Goal: Task Accomplishment & Management: Complete application form

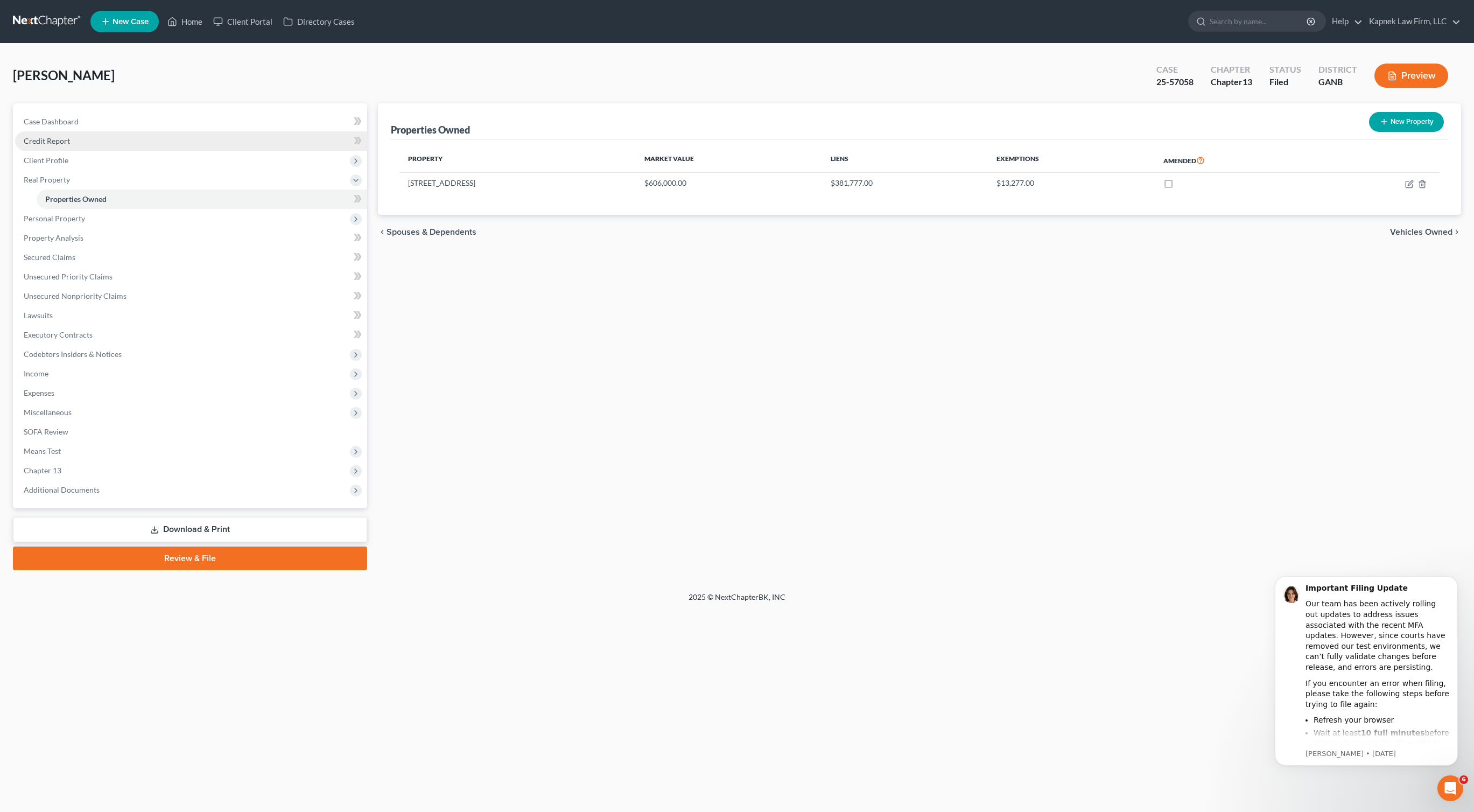
click at [89, 143] on link "Credit Report" at bounding box center [191, 141] width 352 height 20
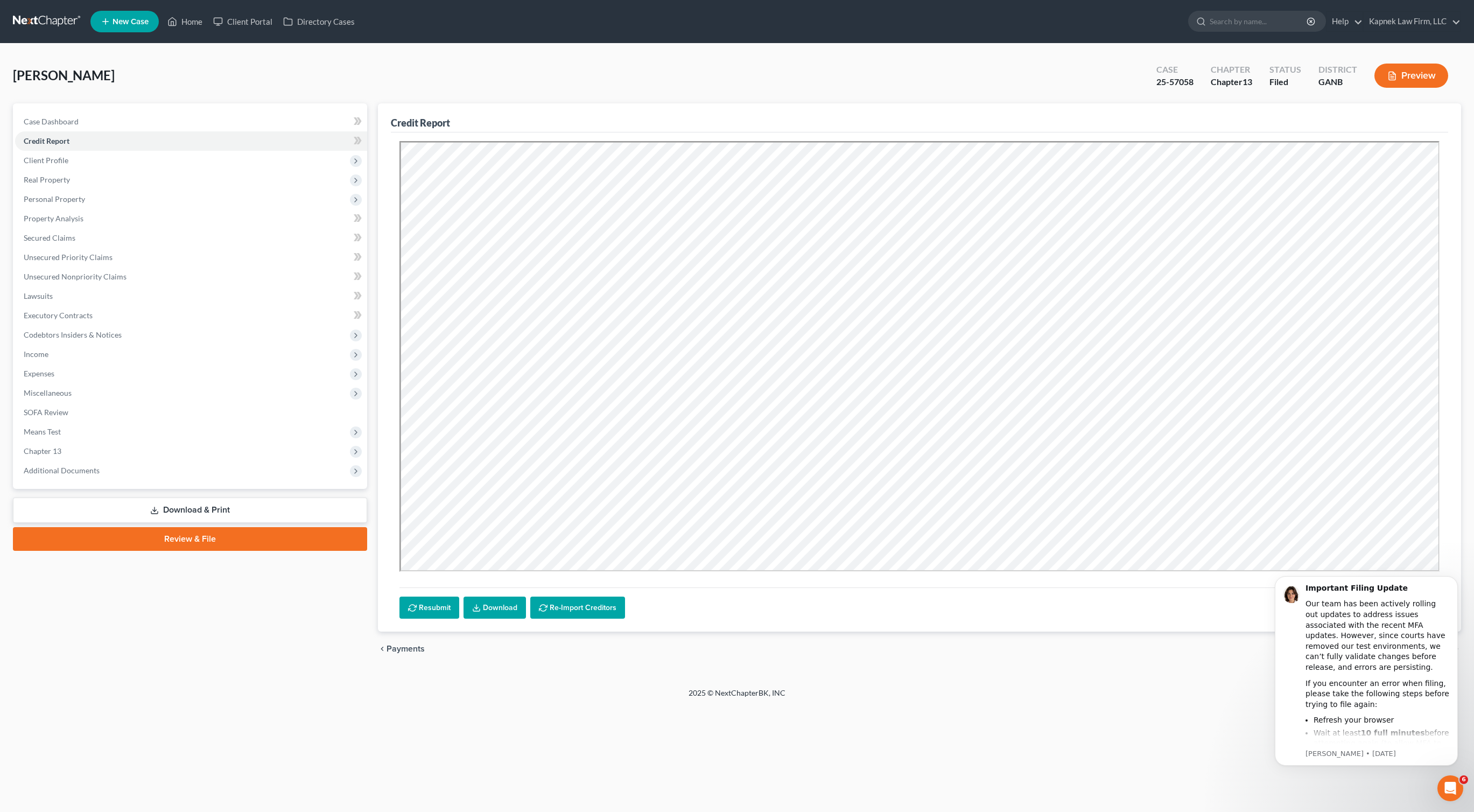
click at [449, 81] on div "Wood, Abner Upgraded Case 25-57058 Chapter Chapter 13 Status Filed District GAN…" at bounding box center [737, 80] width 1448 height 47
click at [146, 475] on span "Additional Documents" at bounding box center [191, 470] width 352 height 20
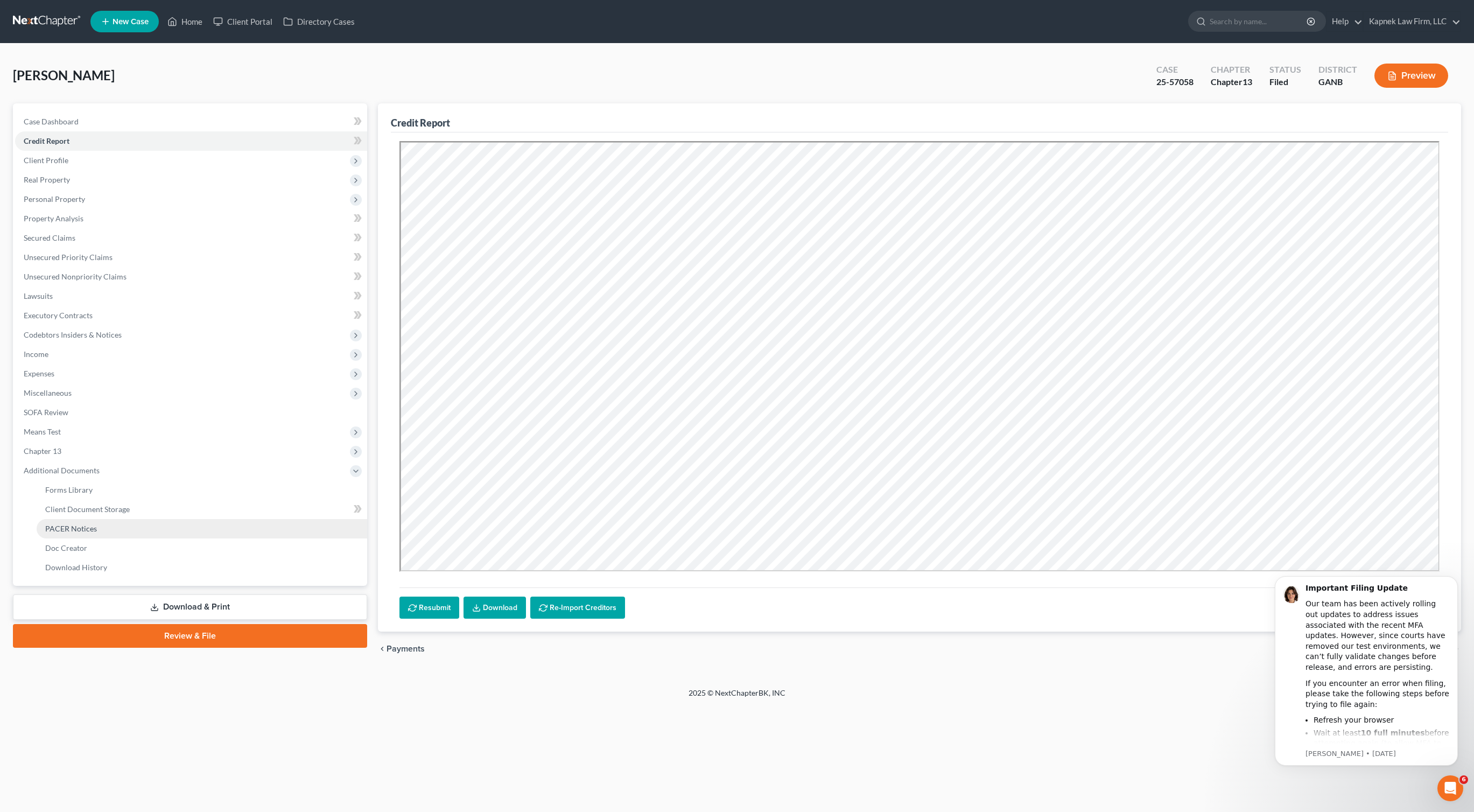
click at [129, 535] on link "PACER Notices" at bounding box center [202, 529] width 331 height 20
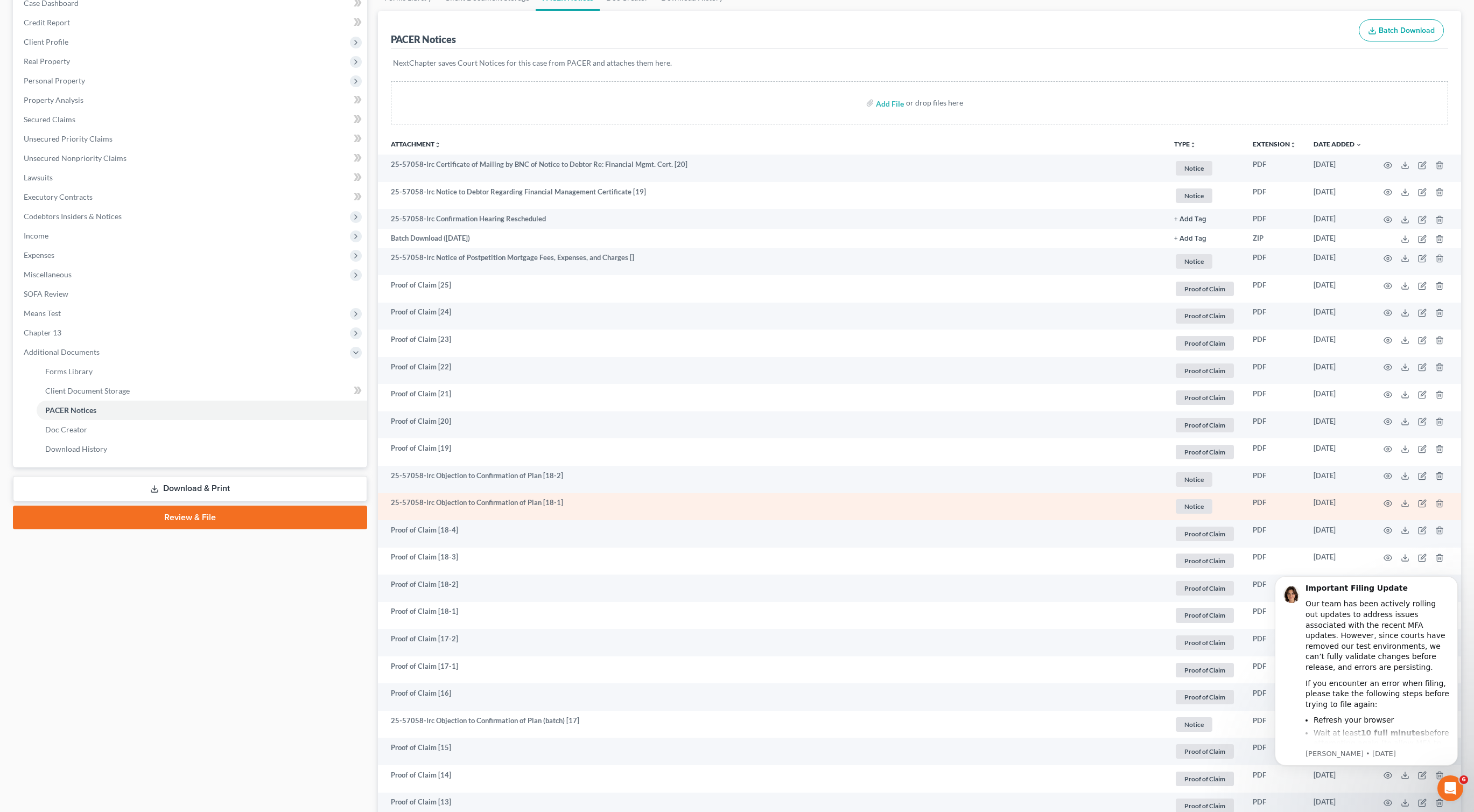
scroll to position [138, 0]
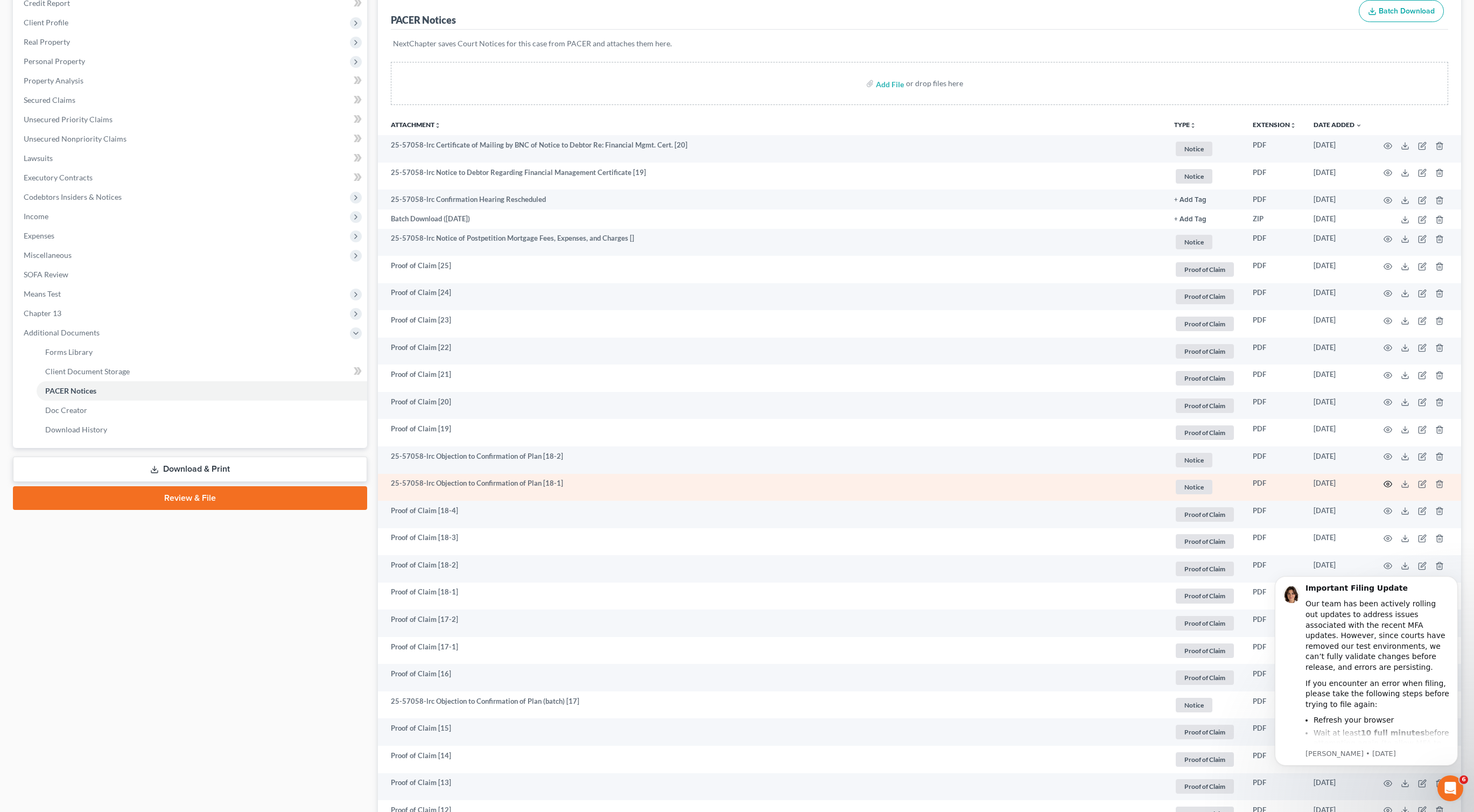
click at [1387, 485] on icon "button" at bounding box center [1388, 484] width 9 height 9
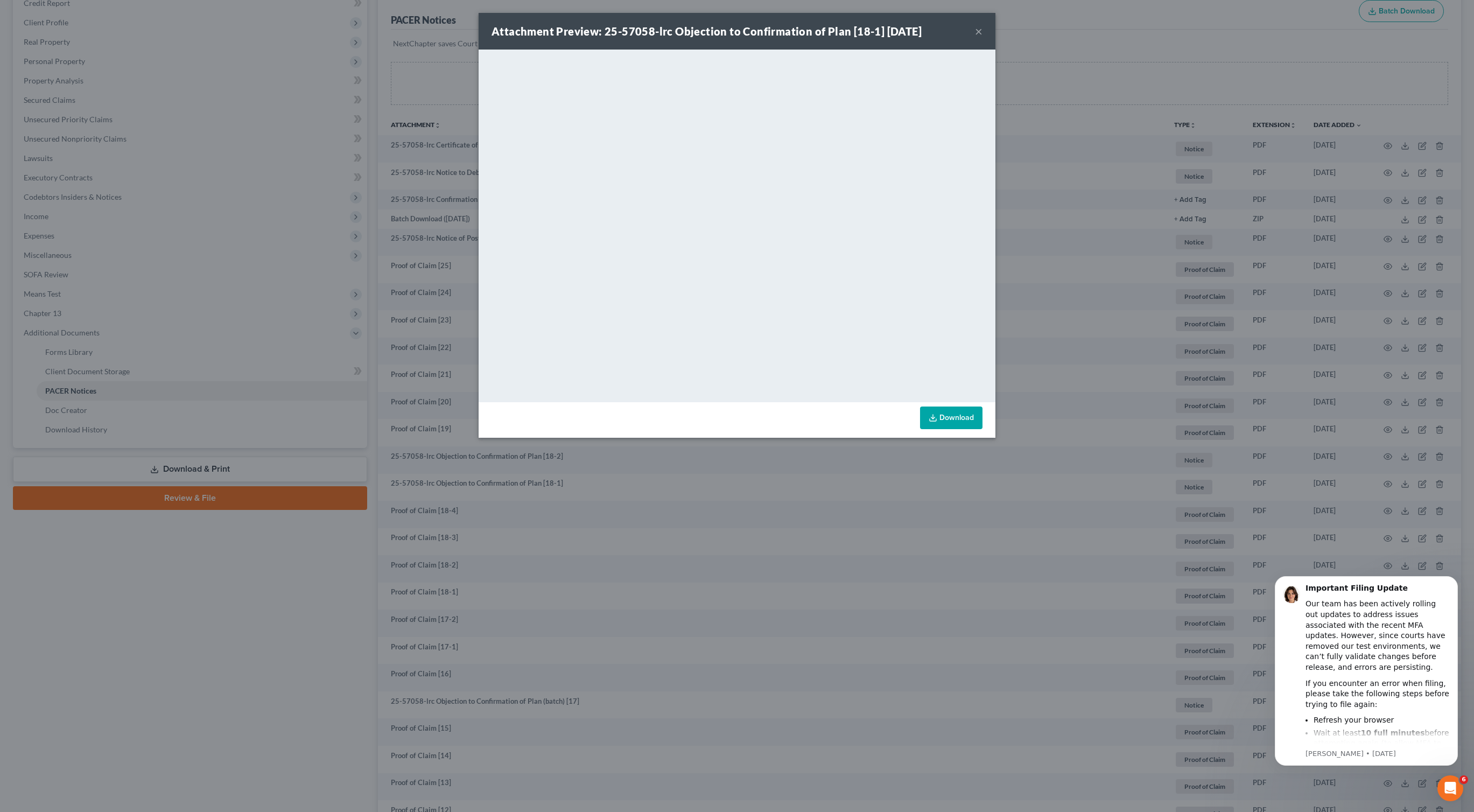
click at [977, 32] on button "×" at bounding box center [979, 31] width 7 height 13
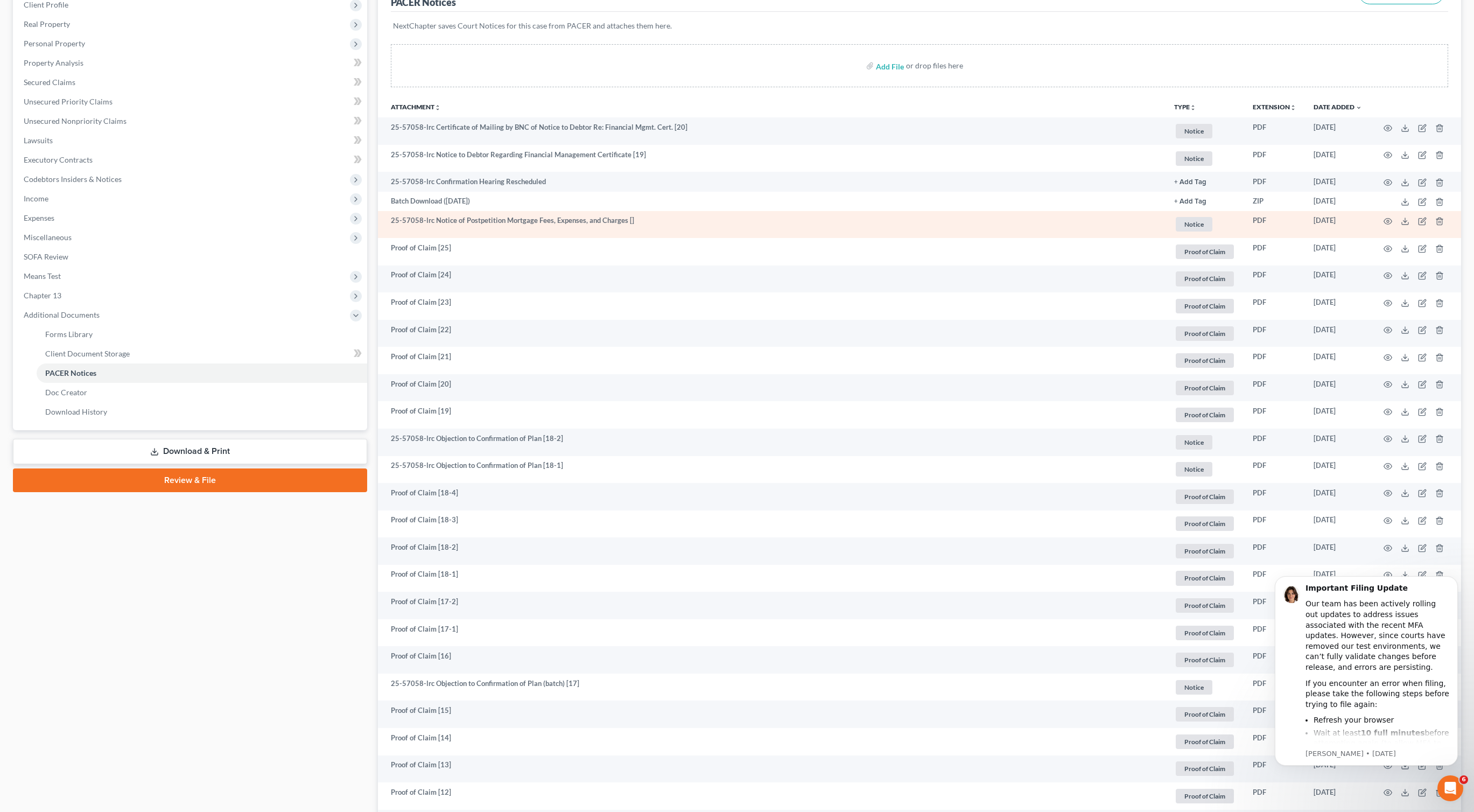
scroll to position [0, 0]
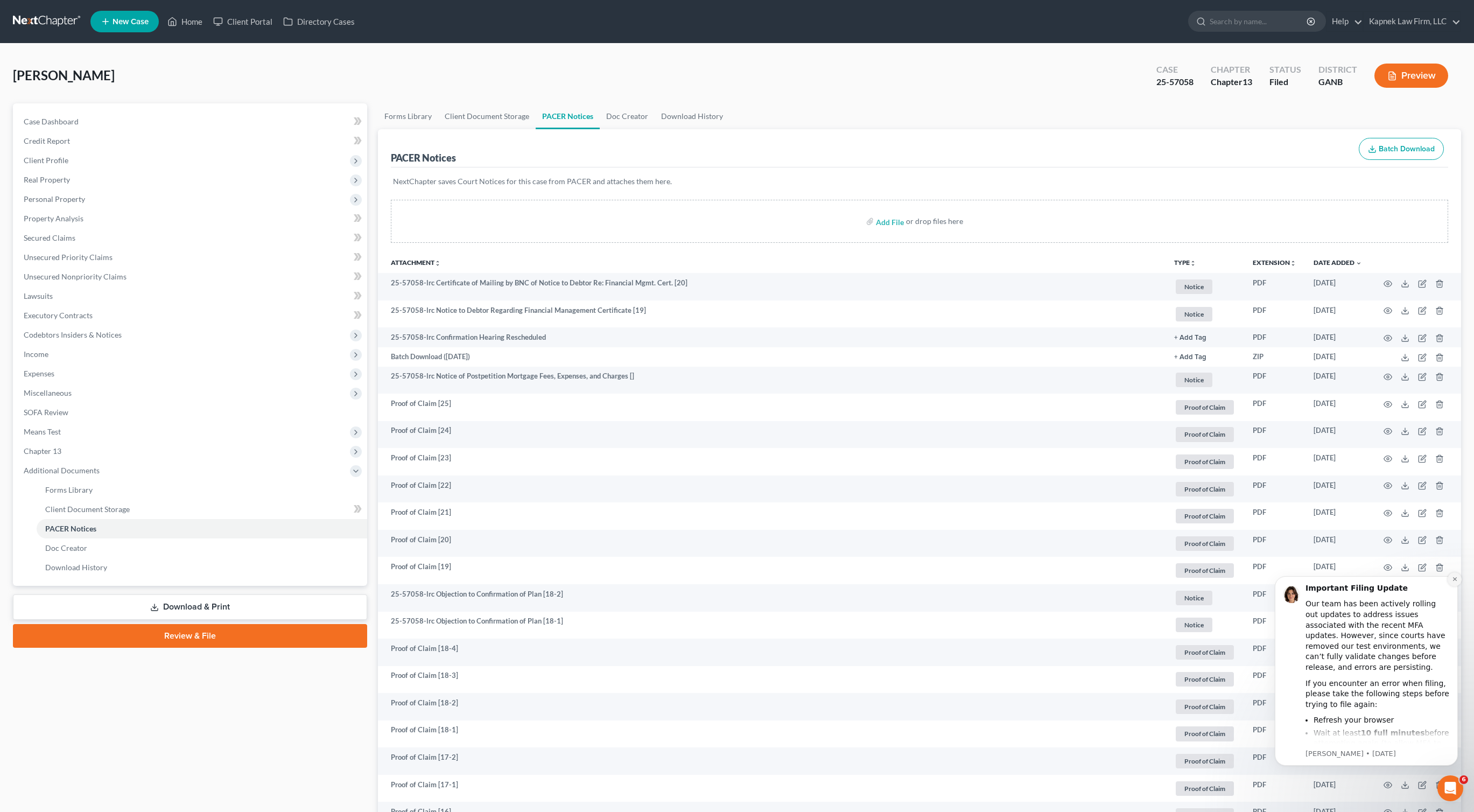
click at [1454, 578] on icon "Dismiss notification" at bounding box center [1455, 579] width 6 height 6
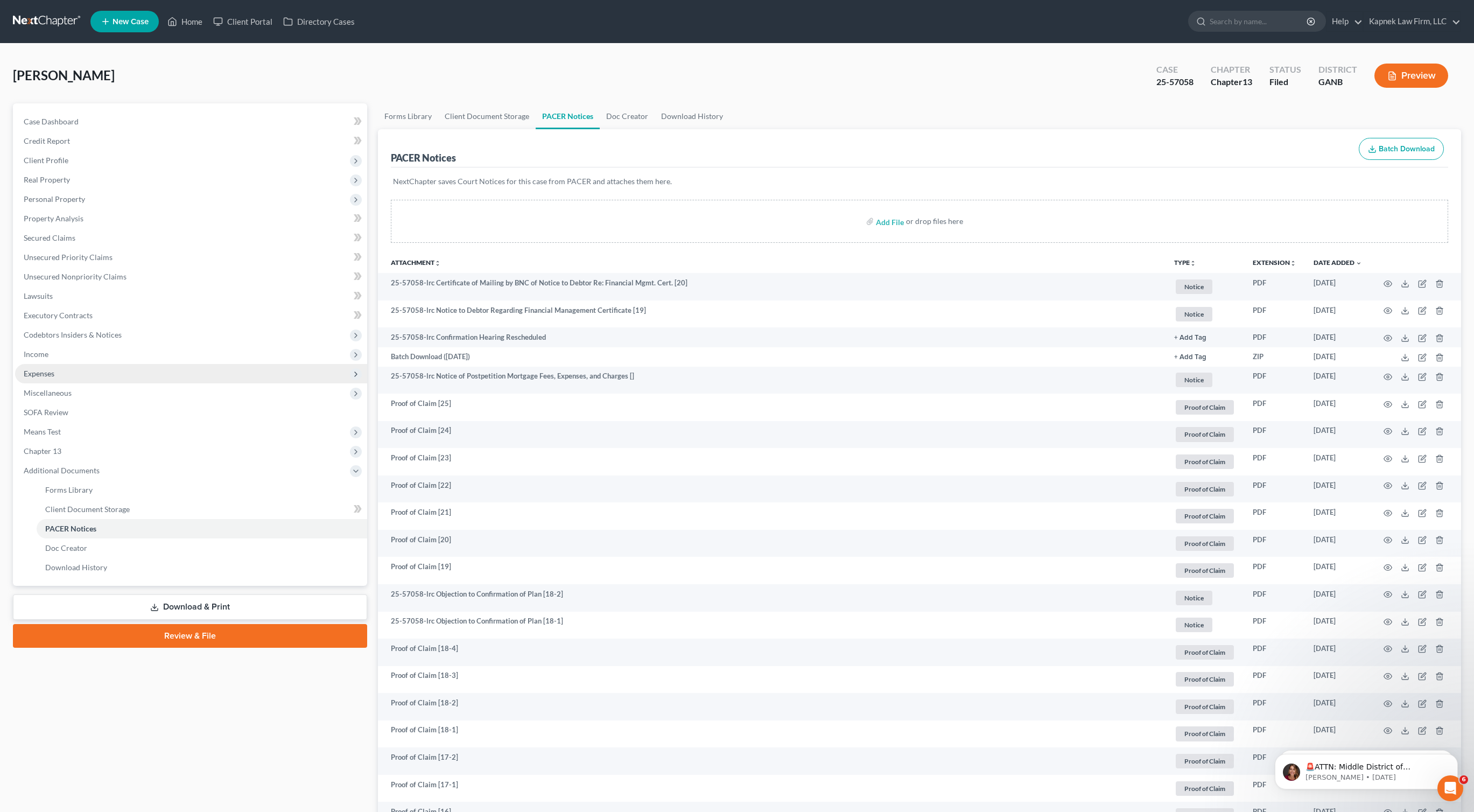
click at [56, 377] on span "Expenses" at bounding box center [191, 373] width 352 height 20
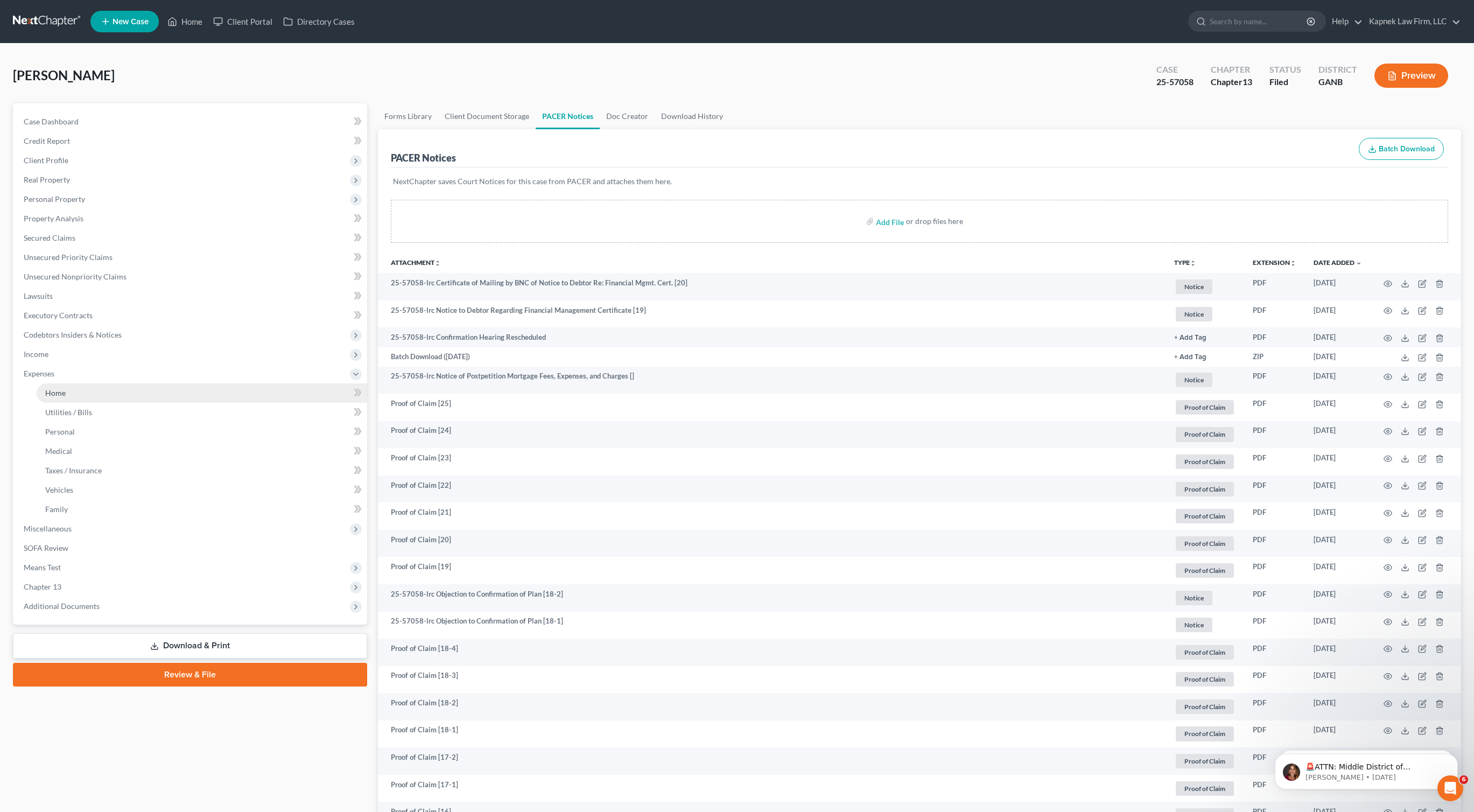
click at [68, 396] on link "Home" at bounding box center [202, 393] width 331 height 20
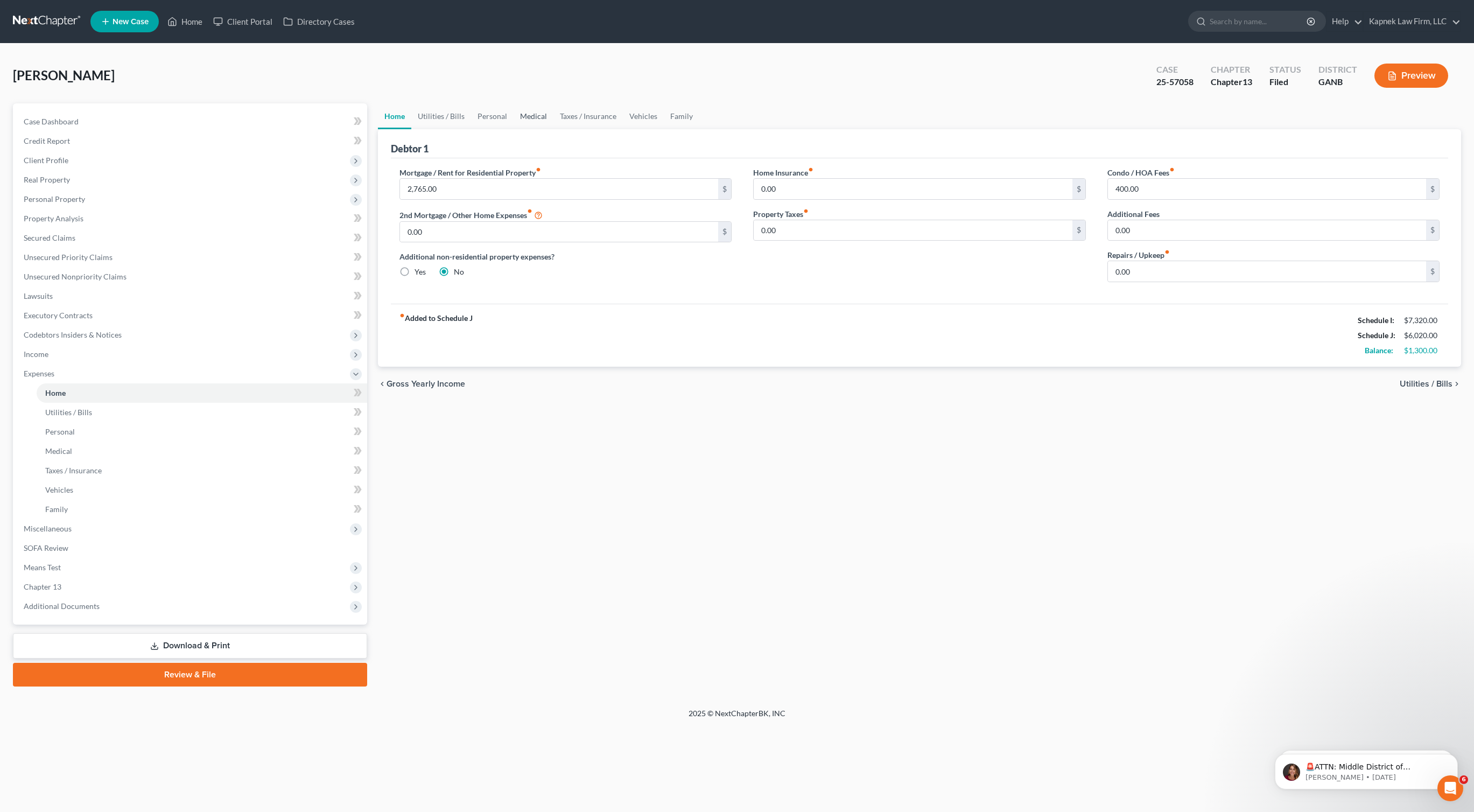
click at [525, 118] on link "Medical" at bounding box center [533, 116] width 40 height 26
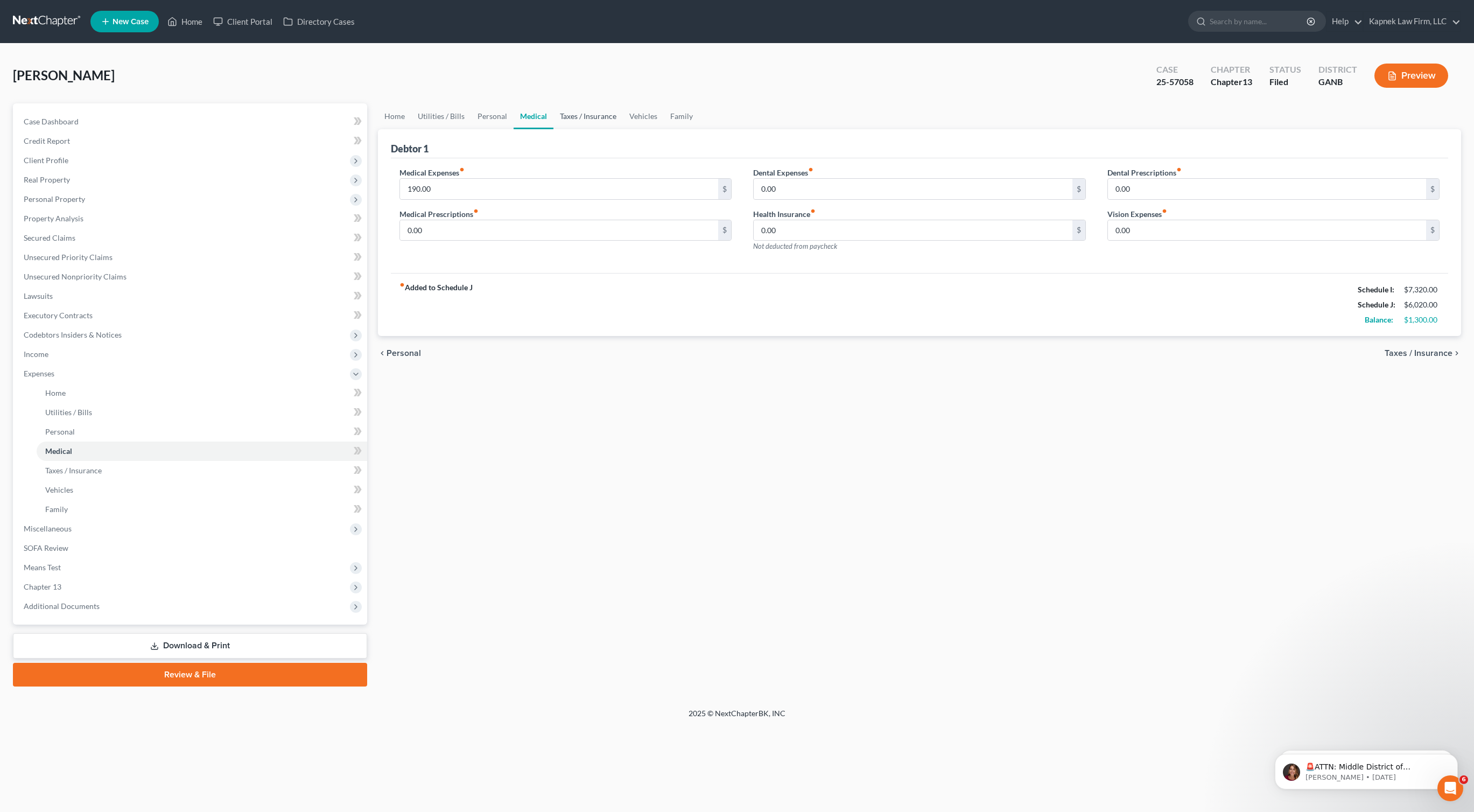
click at [579, 117] on link "Taxes / Insurance" at bounding box center [588, 116] width 69 height 26
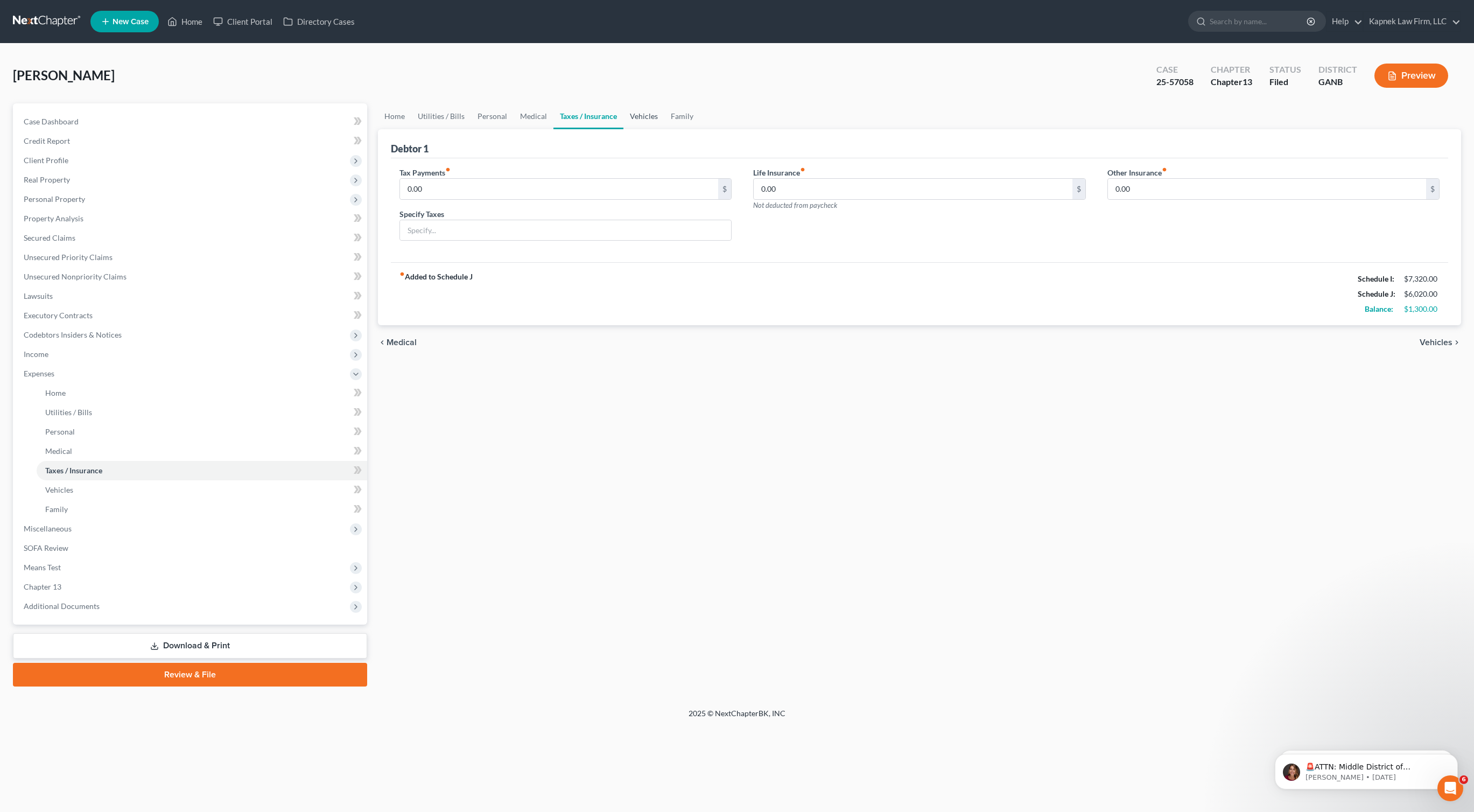
click at [633, 119] on link "Vehicles" at bounding box center [644, 116] width 41 height 26
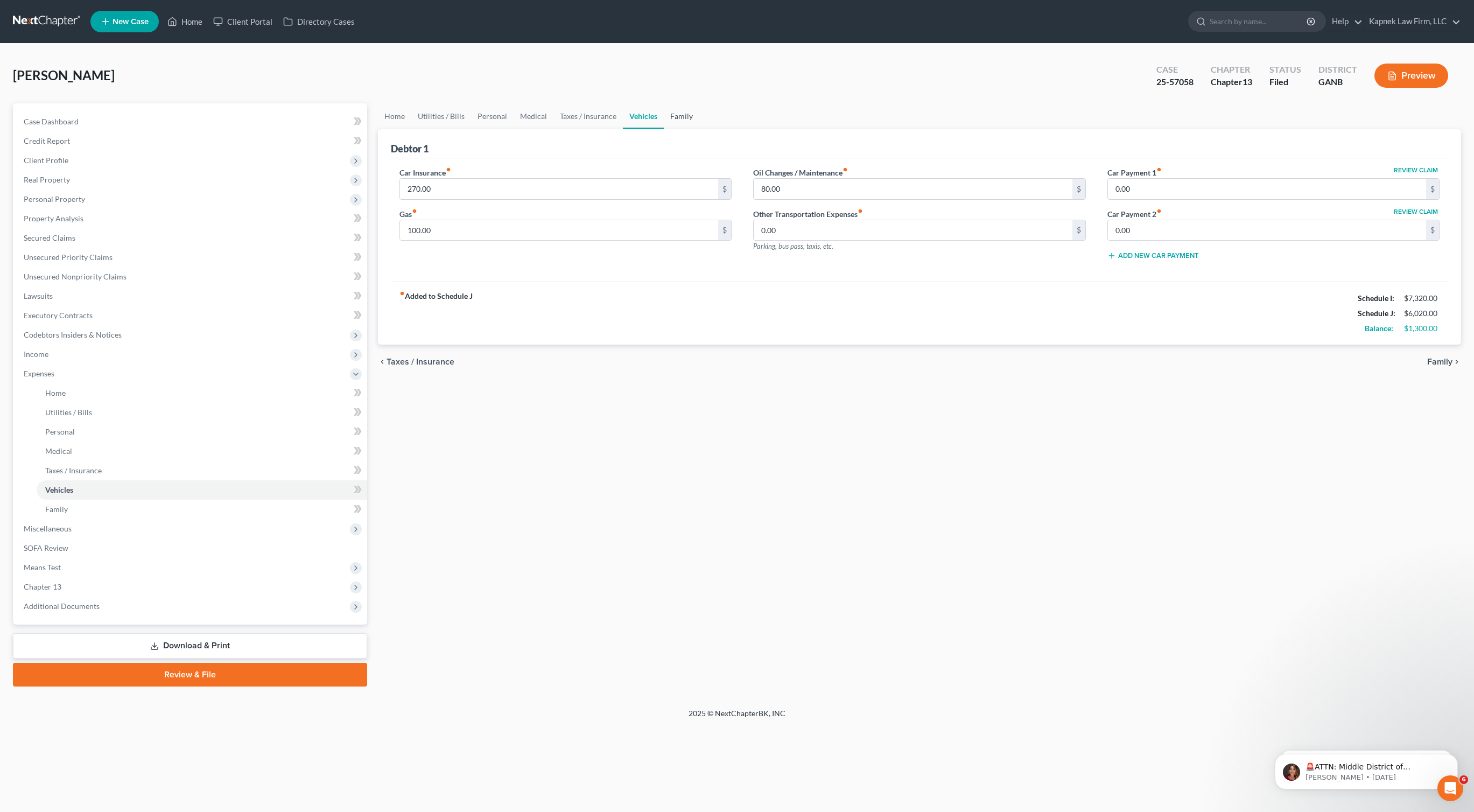
click at [671, 123] on link "Family" at bounding box center [682, 116] width 36 height 26
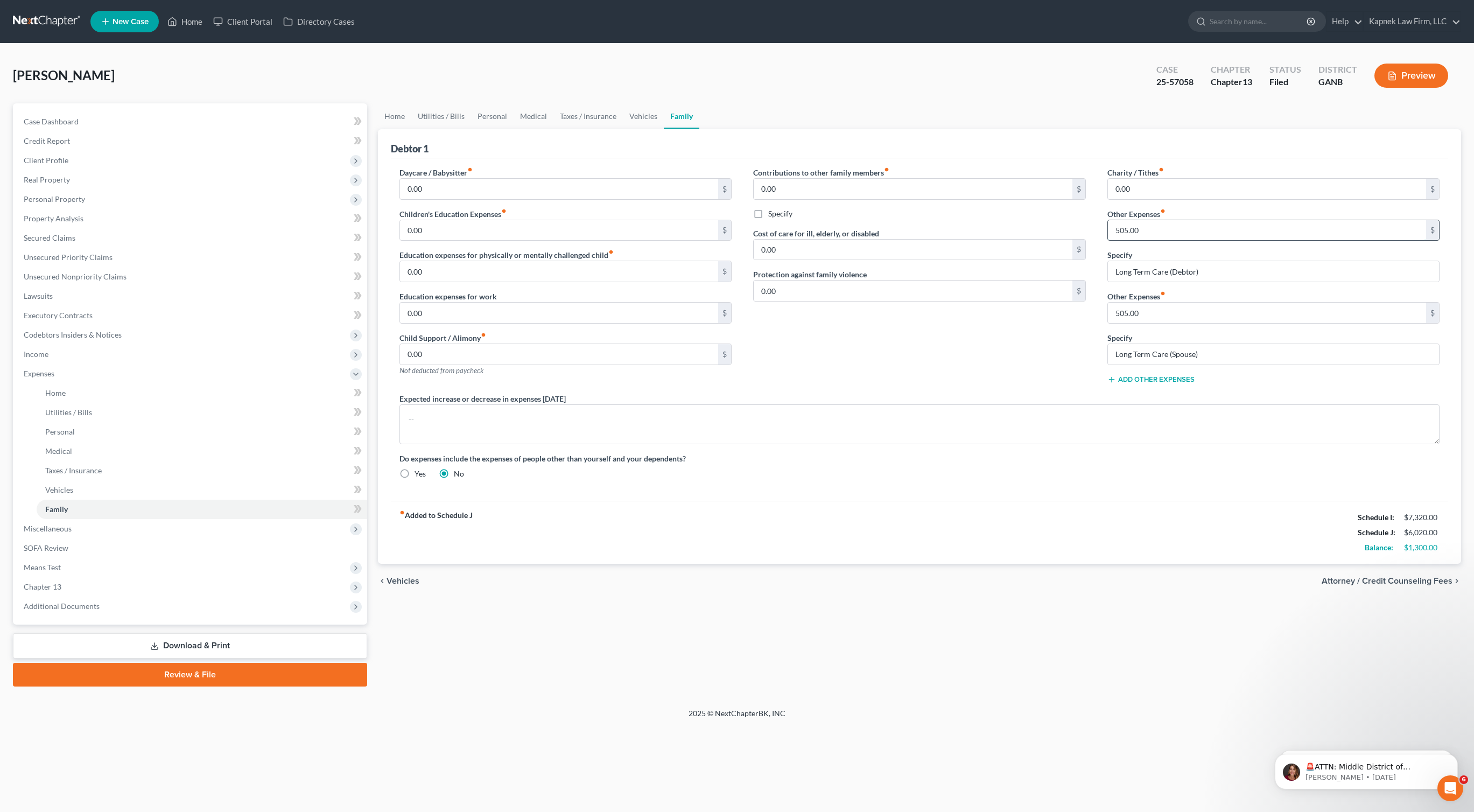
click at [1121, 230] on input "505.00" at bounding box center [1267, 230] width 319 height 20
click at [1123, 229] on input "505.00" at bounding box center [1267, 230] width 319 height 20
type input "568.00"
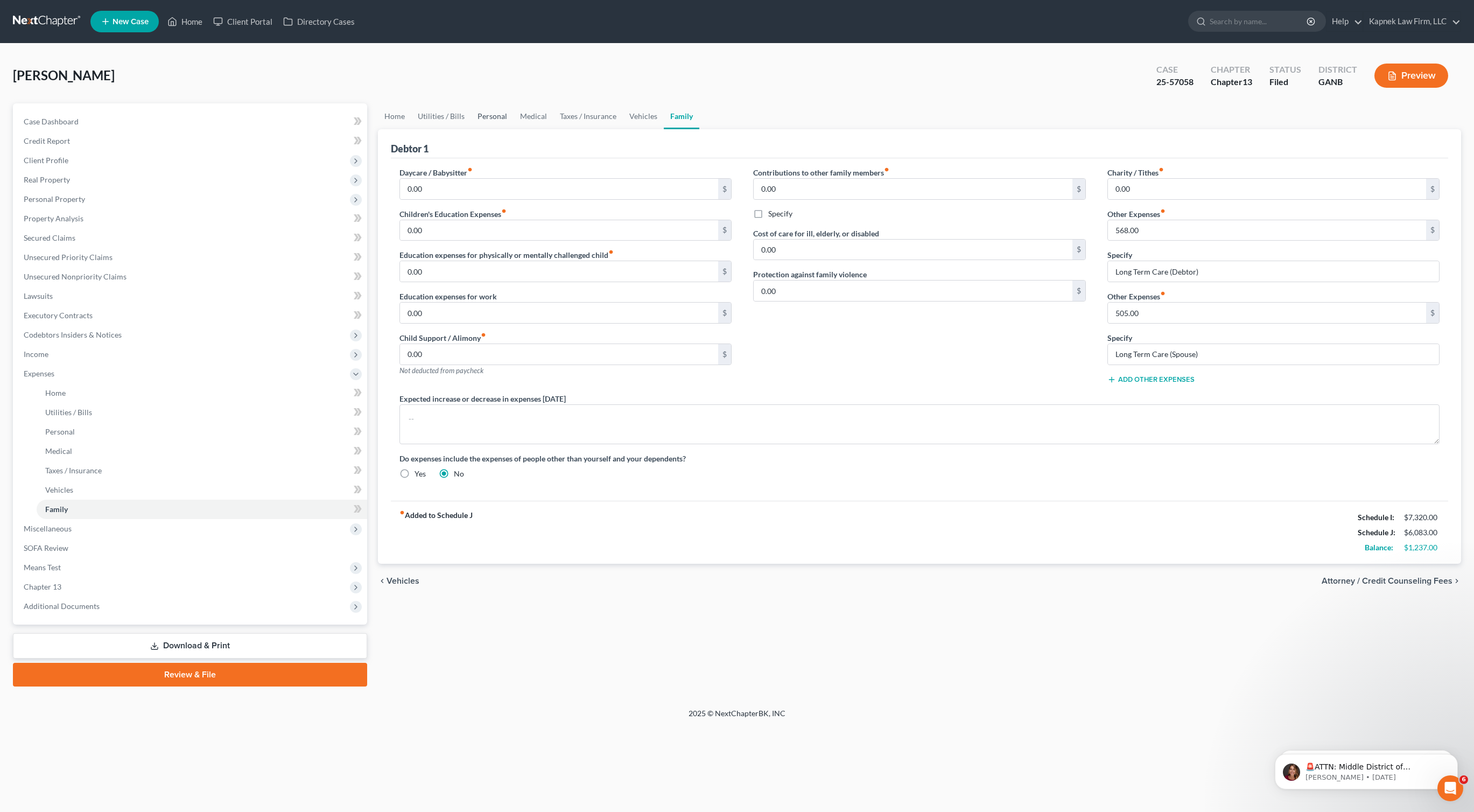
click at [490, 115] on link "Personal" at bounding box center [492, 116] width 42 height 26
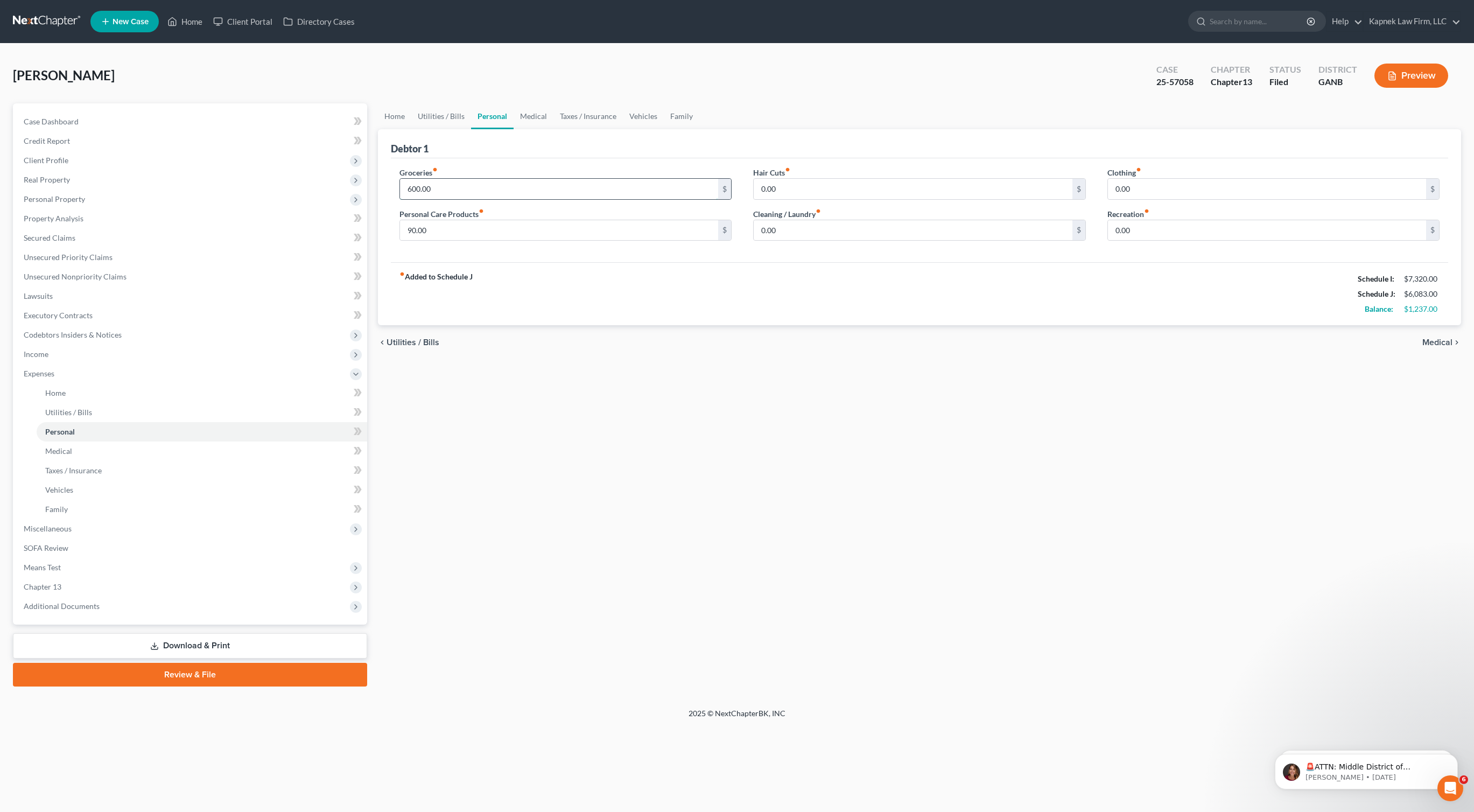
click at [416, 186] on input "600.00" at bounding box center [559, 189] width 319 height 20
type input "550.00"
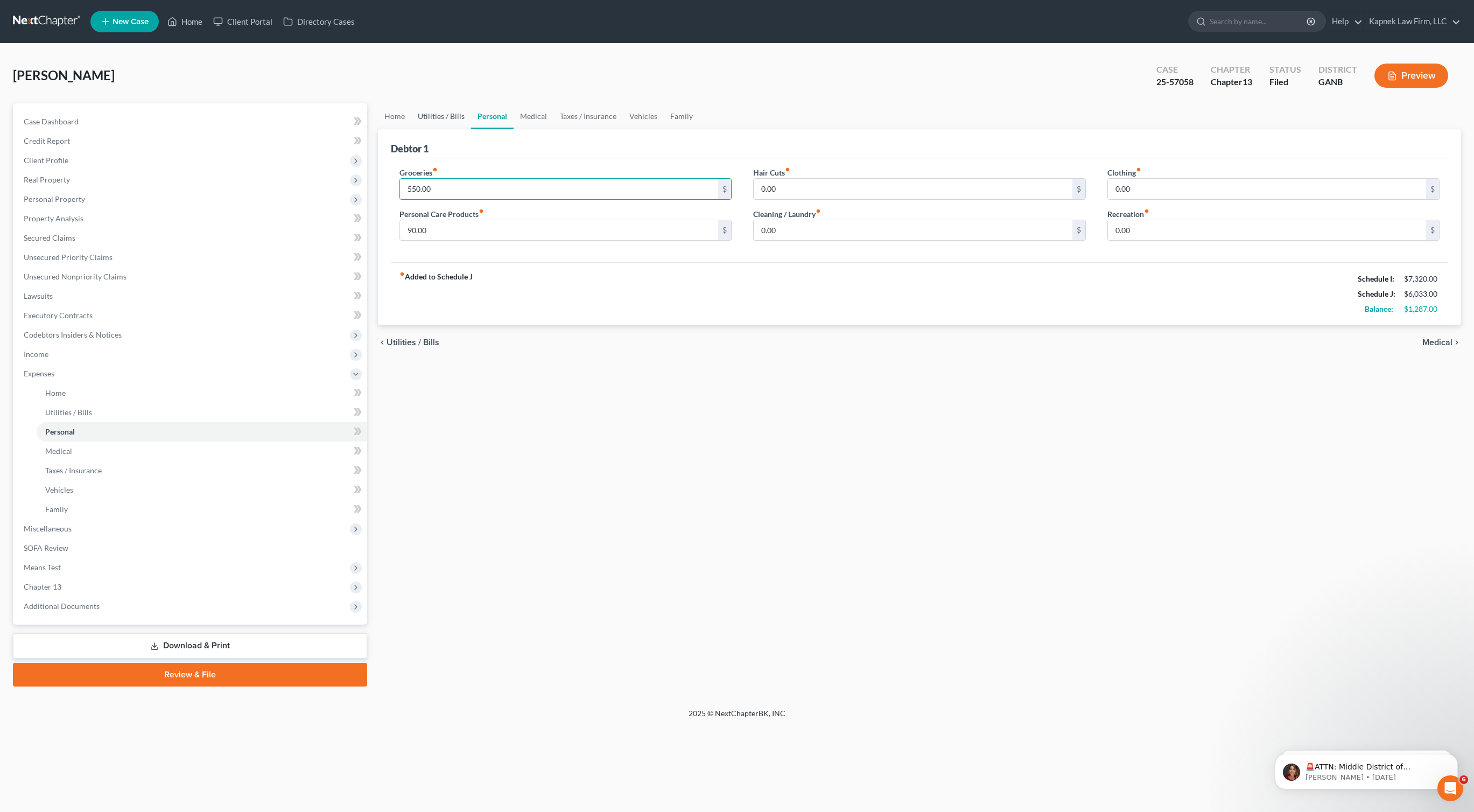
click at [444, 106] on link "Utilities / Bills" at bounding box center [441, 116] width 60 height 26
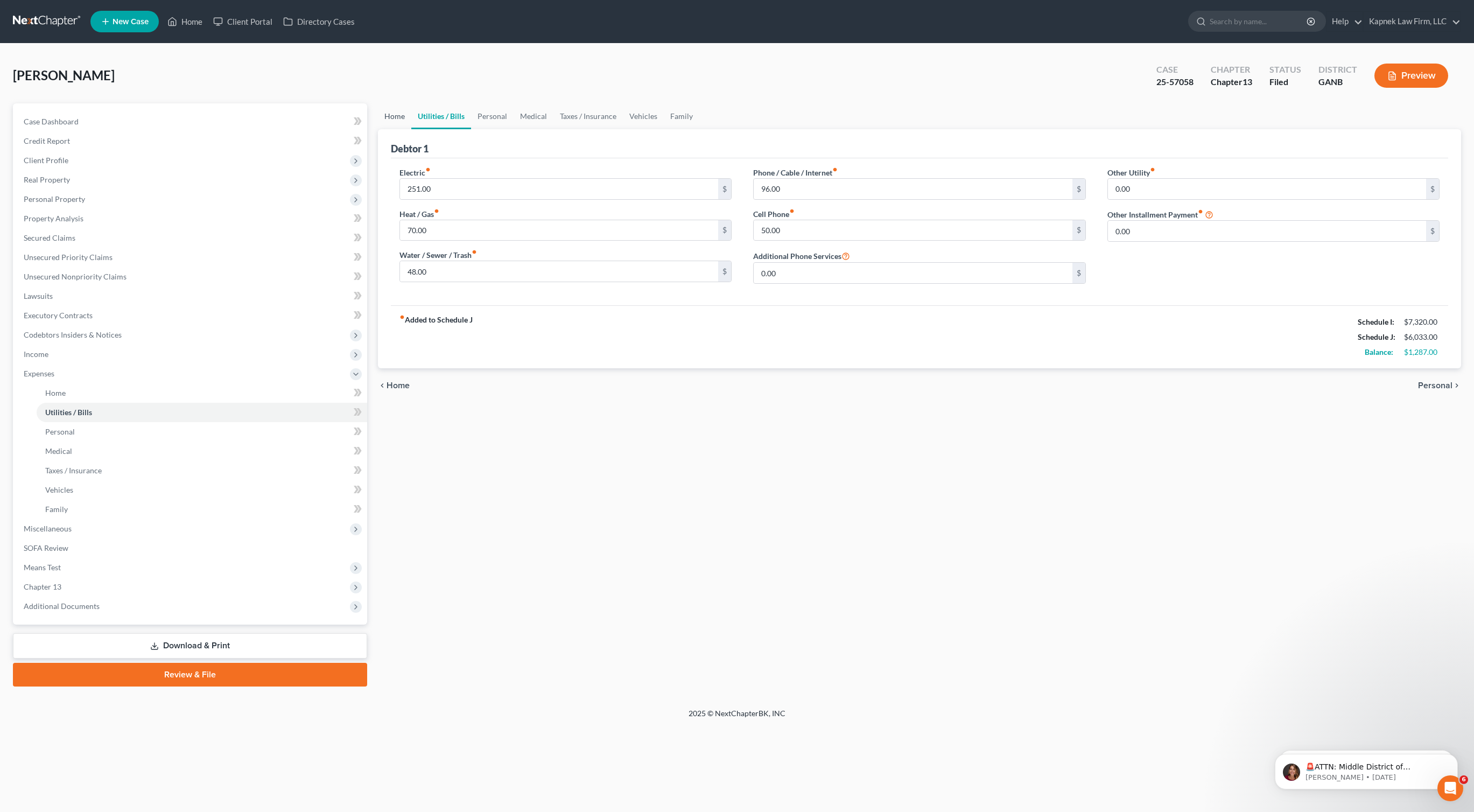
click at [396, 119] on link "Home" at bounding box center [394, 116] width 33 height 26
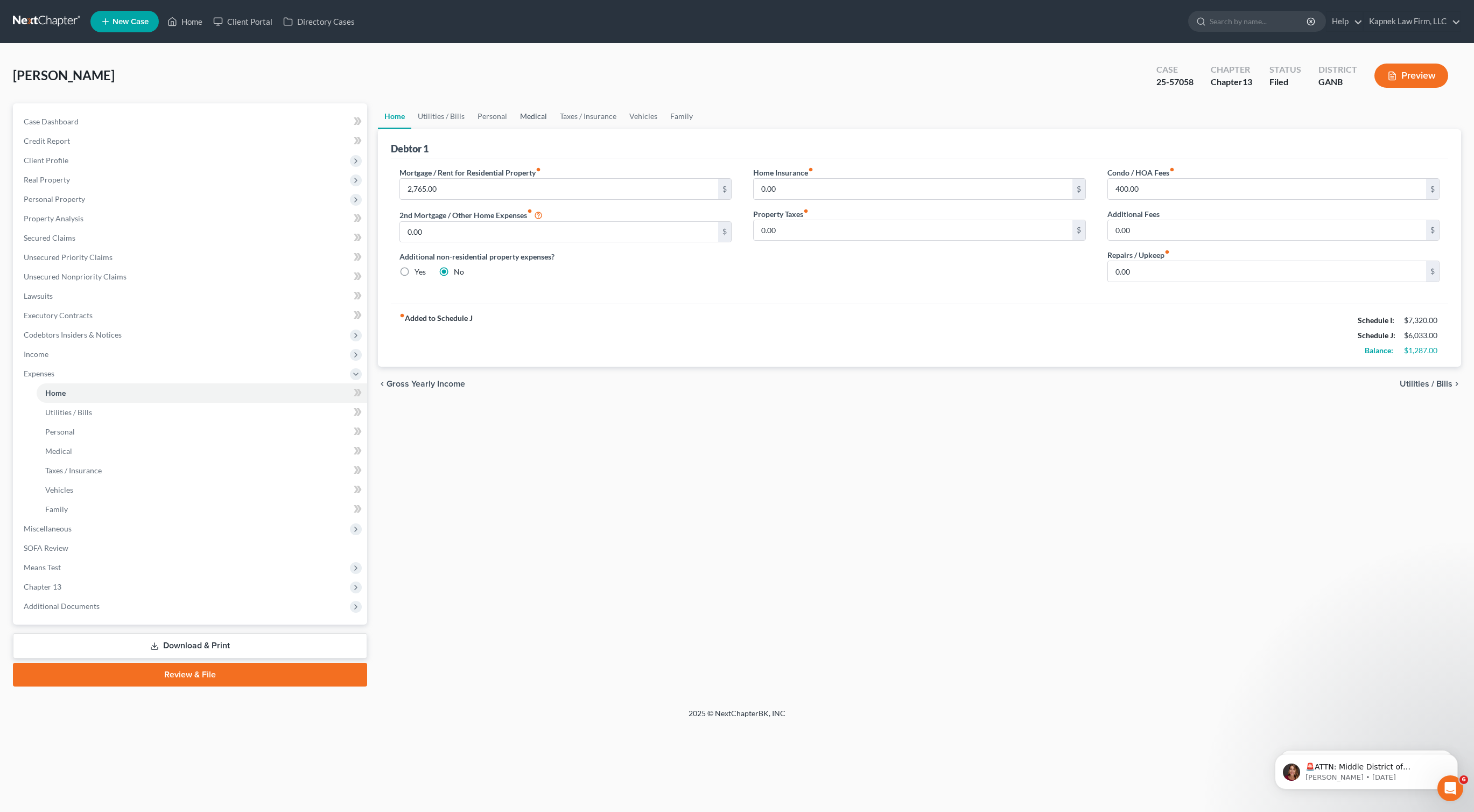
click at [526, 115] on link "Medical" at bounding box center [533, 116] width 40 height 26
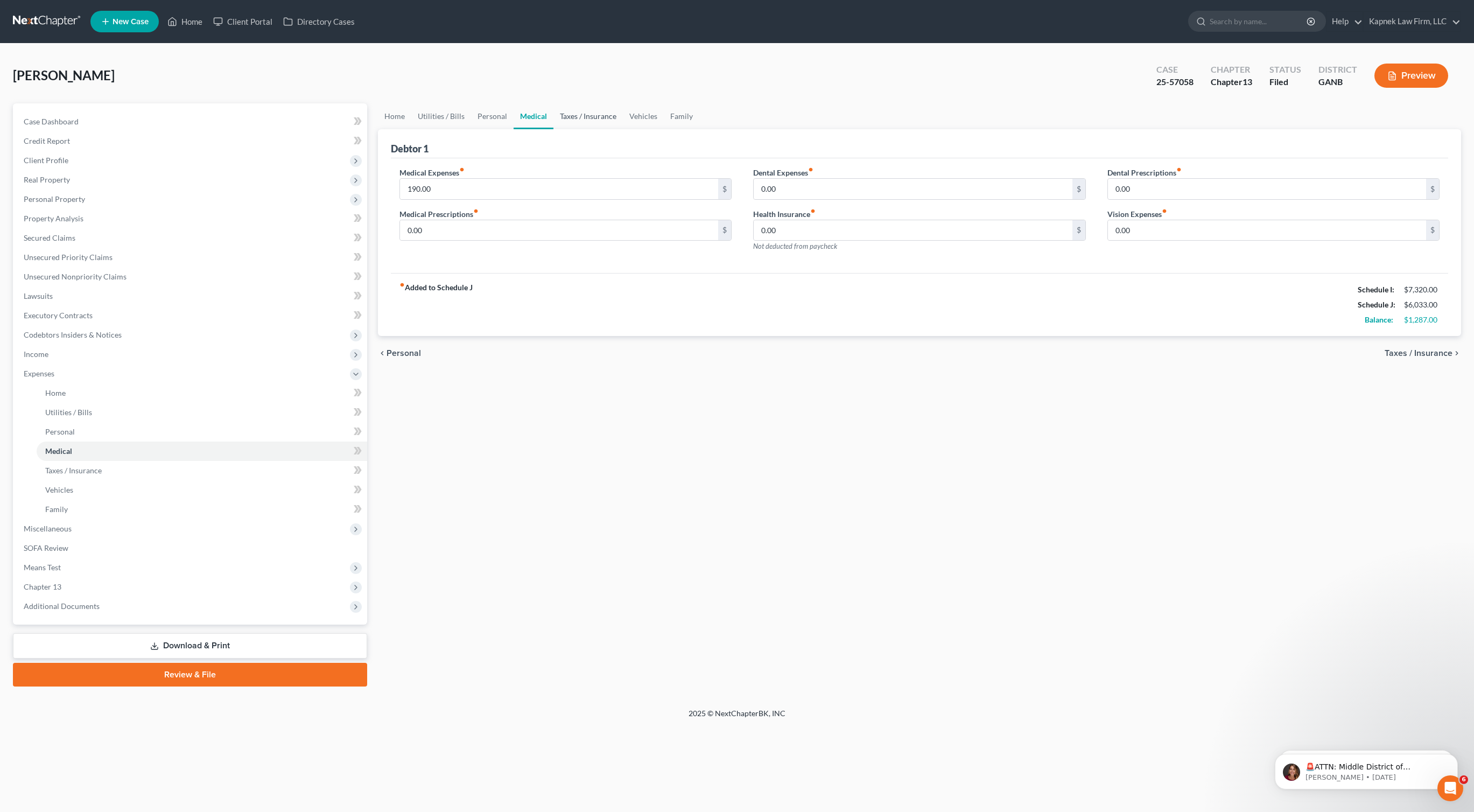
click at [577, 120] on link "Taxes / Insurance" at bounding box center [588, 116] width 69 height 26
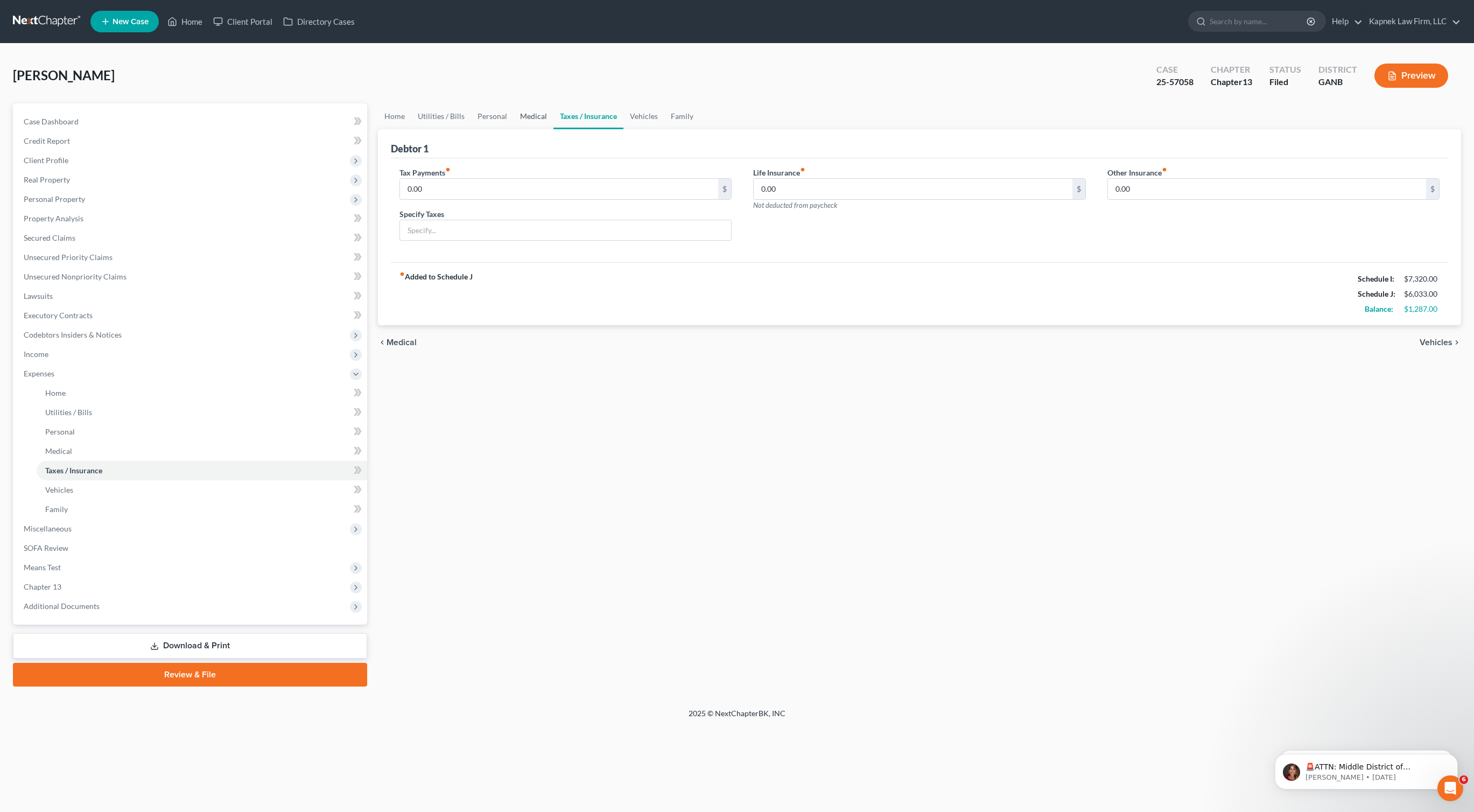
click at [541, 122] on link "Medical" at bounding box center [533, 116] width 40 height 26
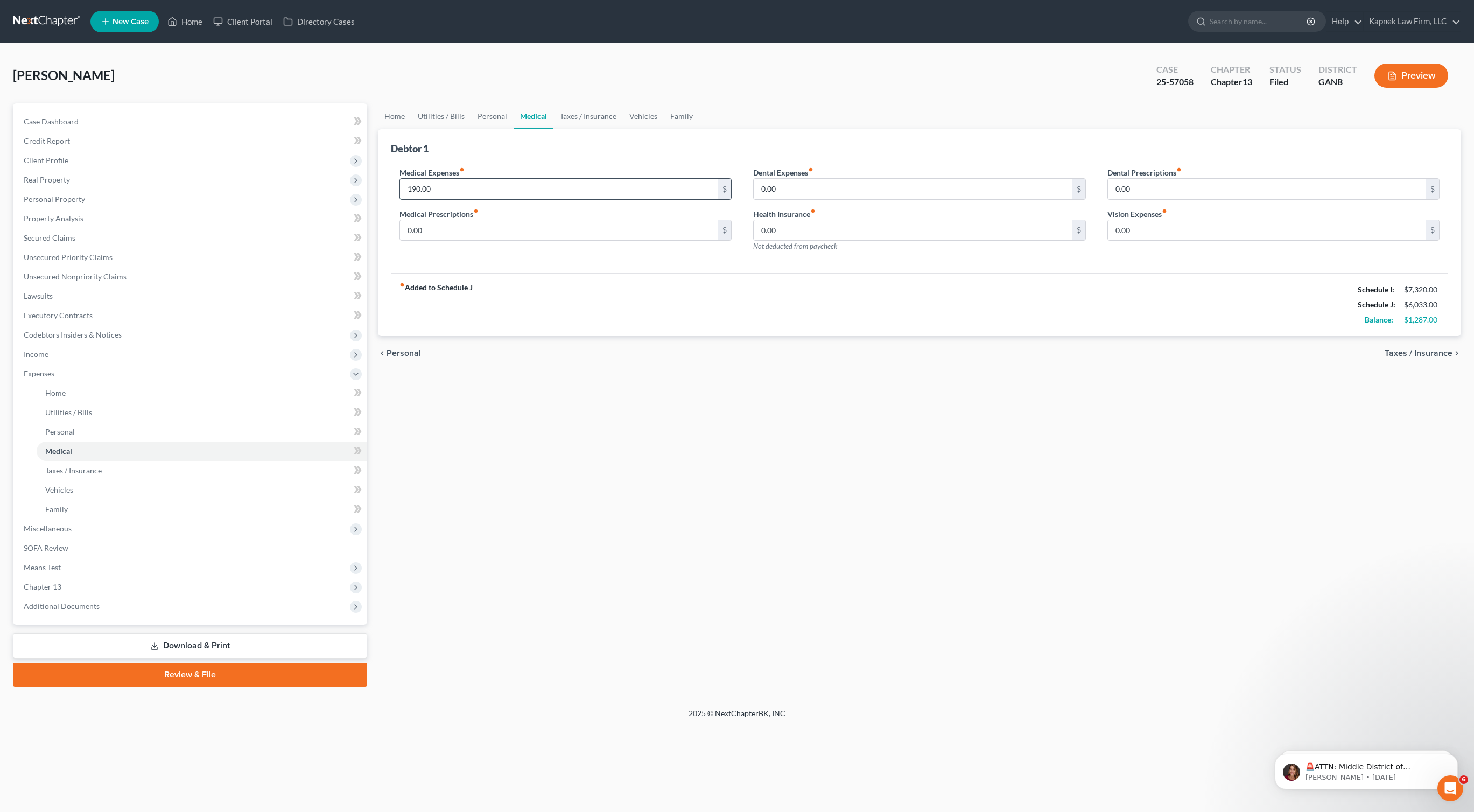
click at [416, 187] on input "190.00" at bounding box center [559, 189] width 319 height 20
type input "170.00"
click at [600, 115] on link "Taxes / Insurance" at bounding box center [588, 116] width 69 height 26
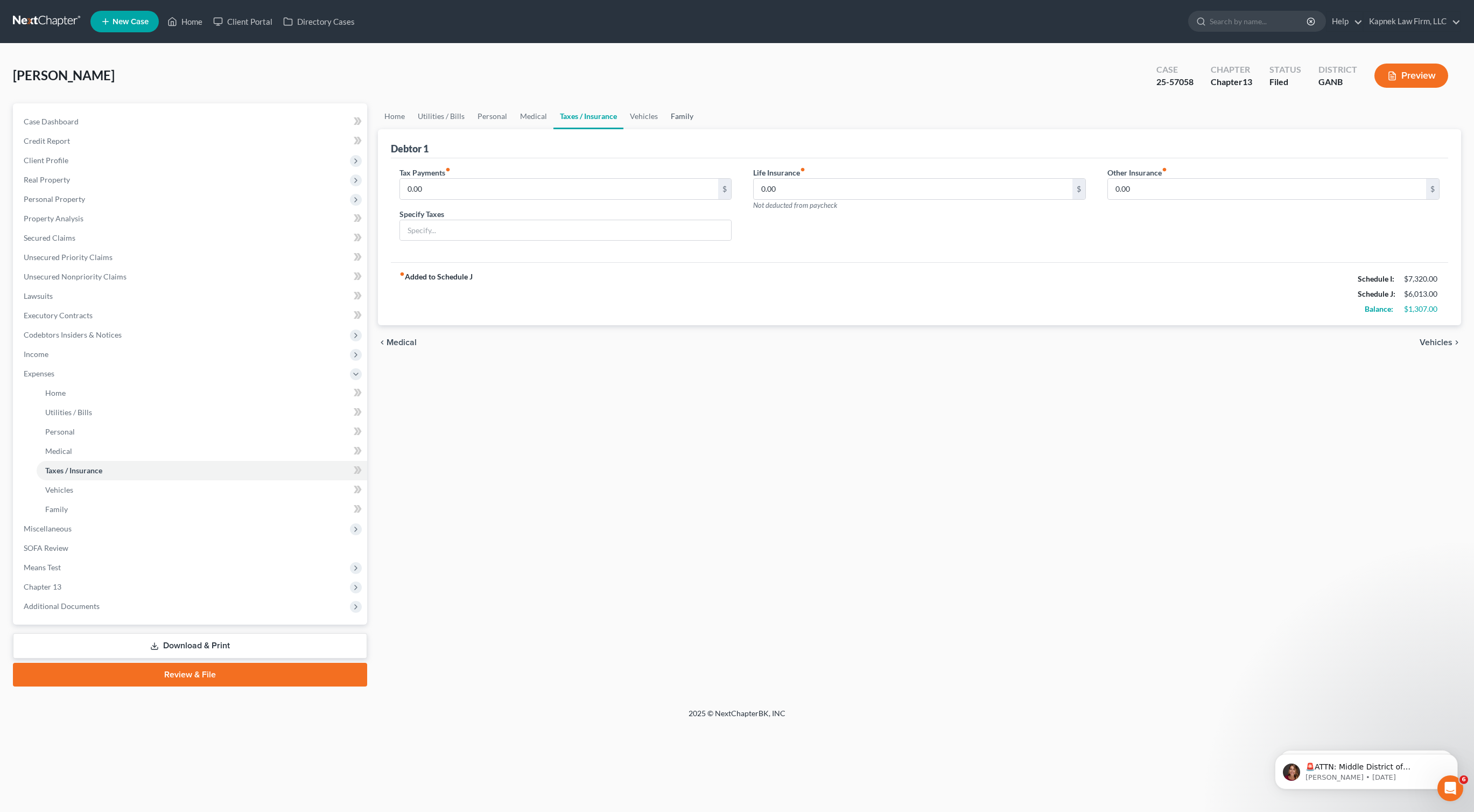
click at [677, 122] on link "Family" at bounding box center [682, 116] width 36 height 26
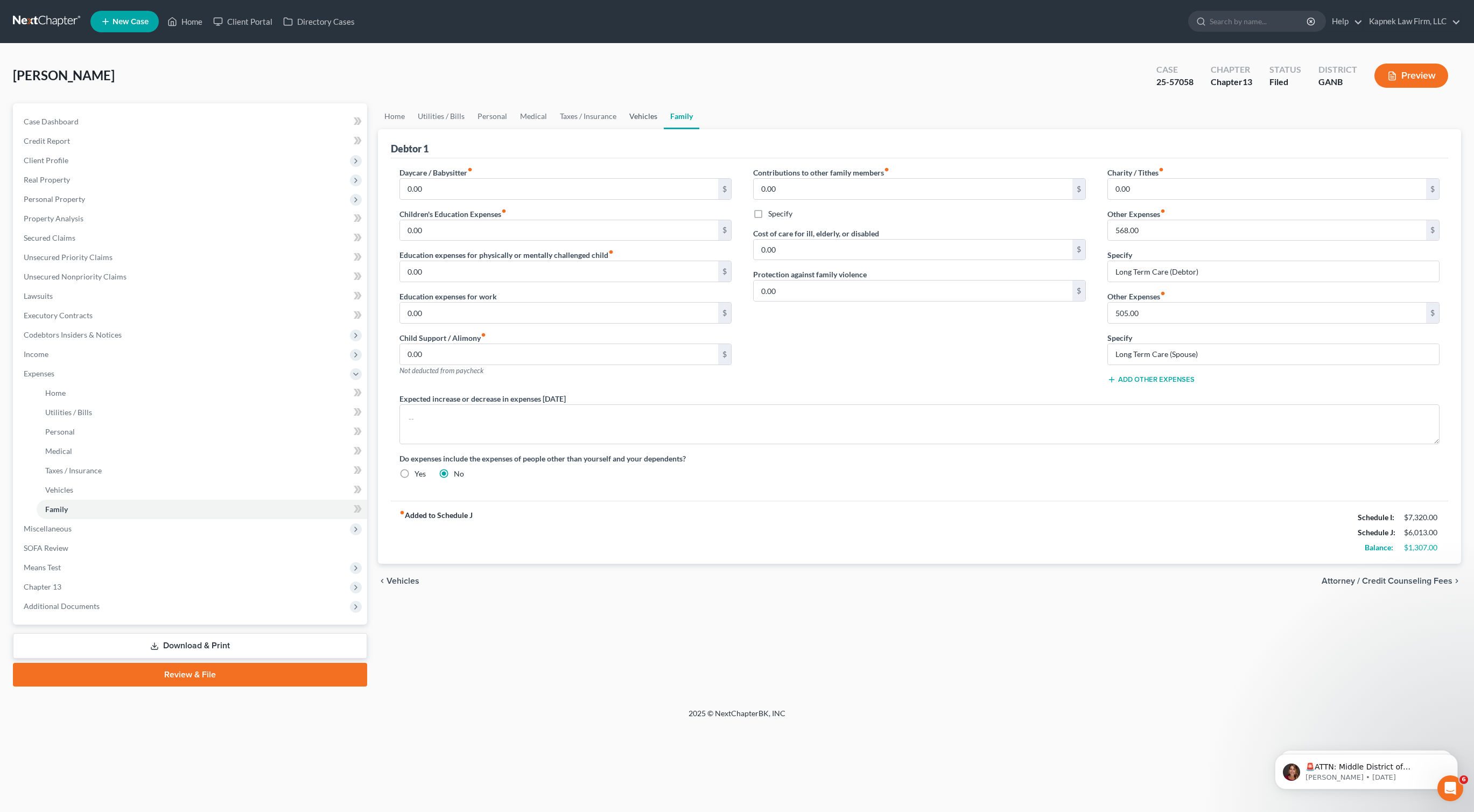
click at [645, 124] on link "Vehicles" at bounding box center [643, 116] width 41 height 26
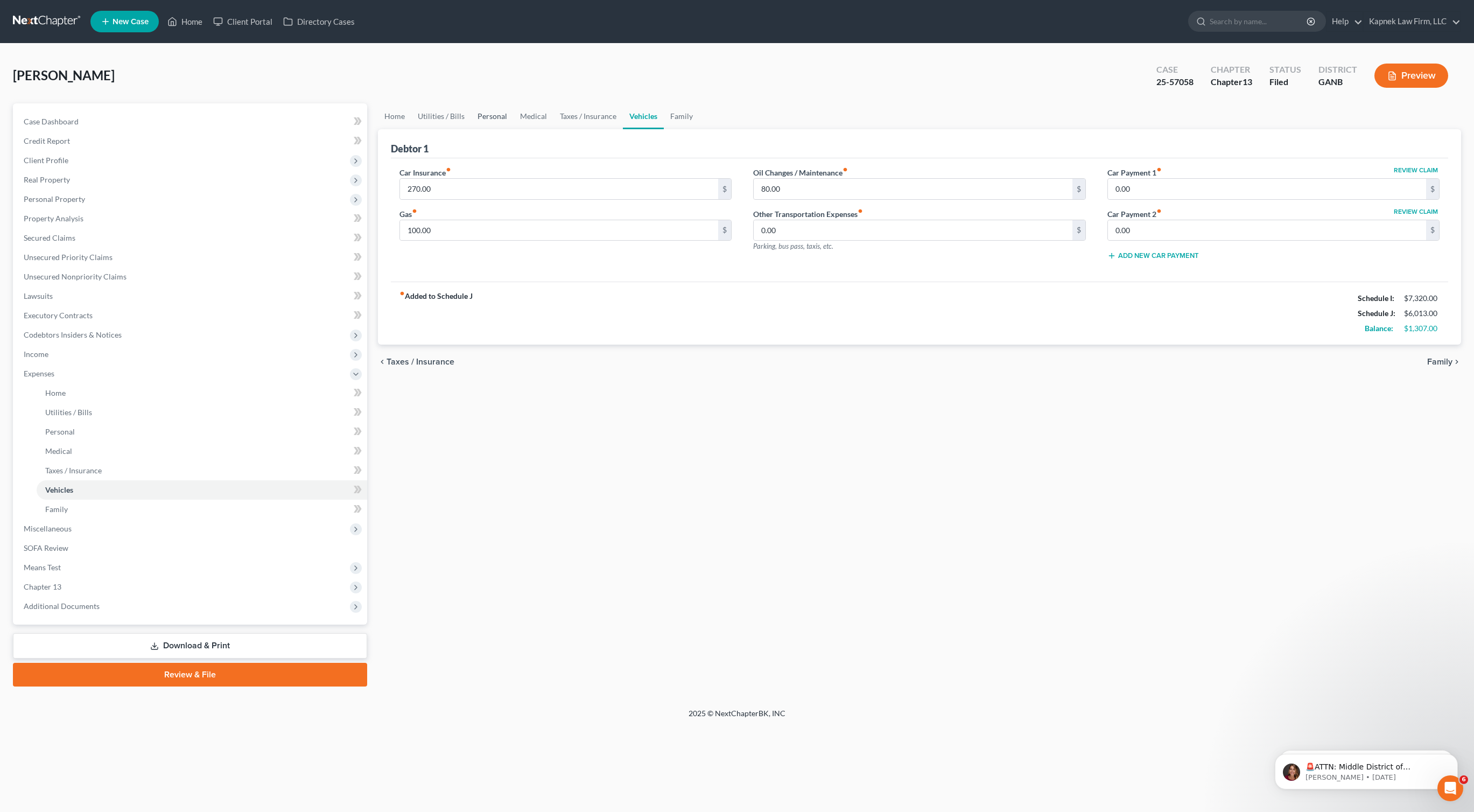
click at [504, 119] on link "Personal" at bounding box center [492, 116] width 42 height 26
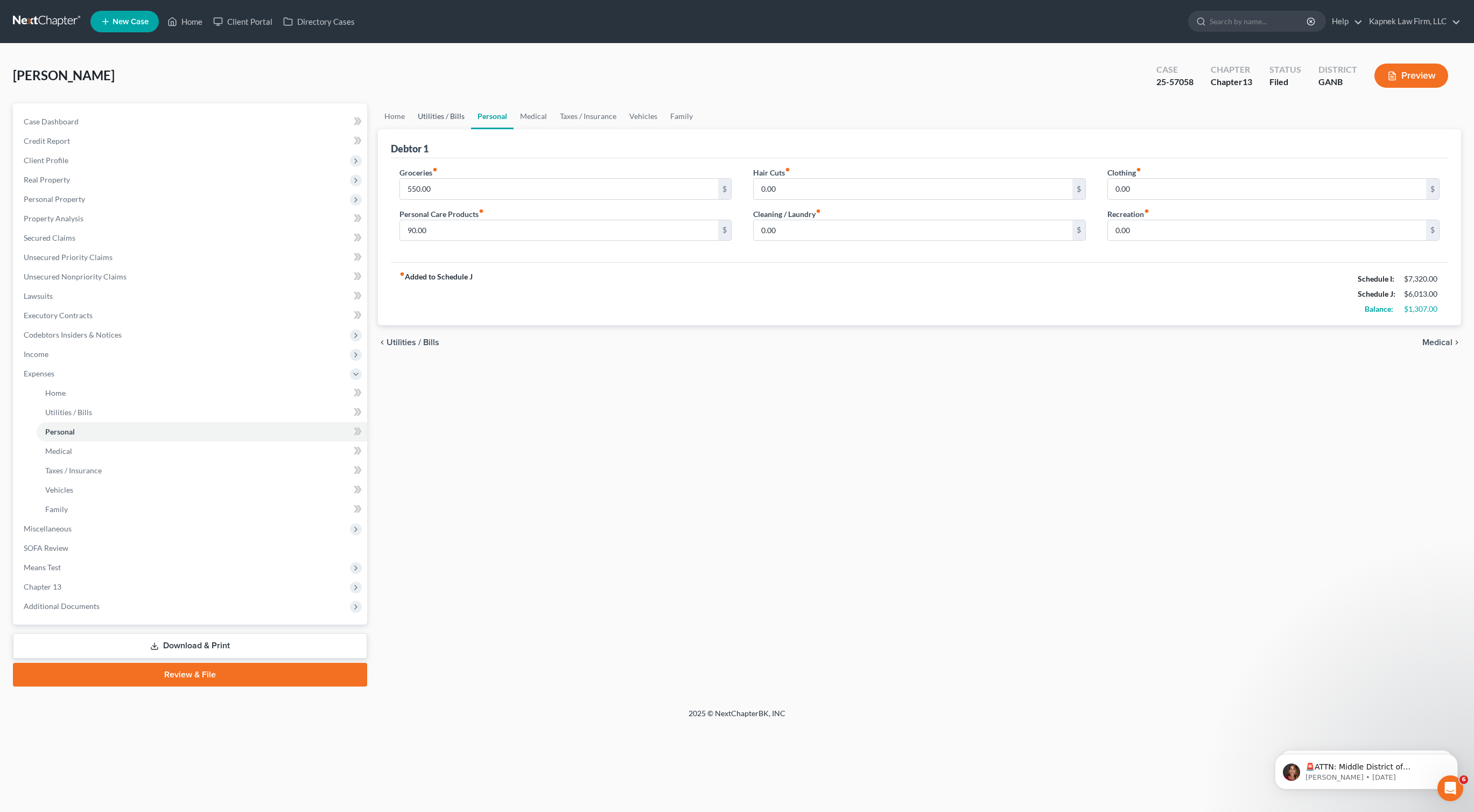
click at [441, 114] on link "Utilities / Bills" at bounding box center [441, 116] width 60 height 26
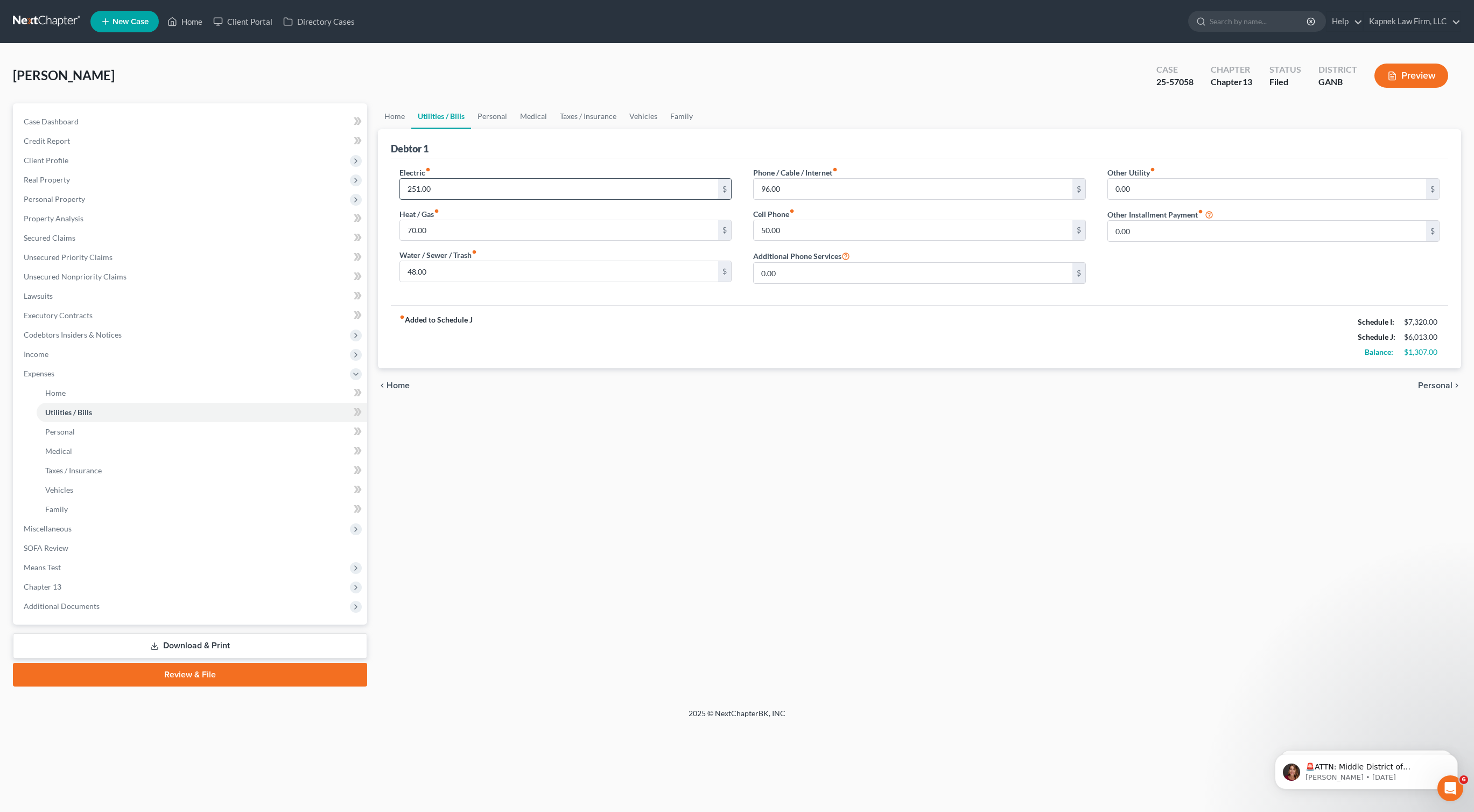
click at [418, 188] on input "251.00" at bounding box center [559, 189] width 319 height 20
type input "226.00"
click at [412, 225] on input "70.00" at bounding box center [559, 230] width 319 height 20
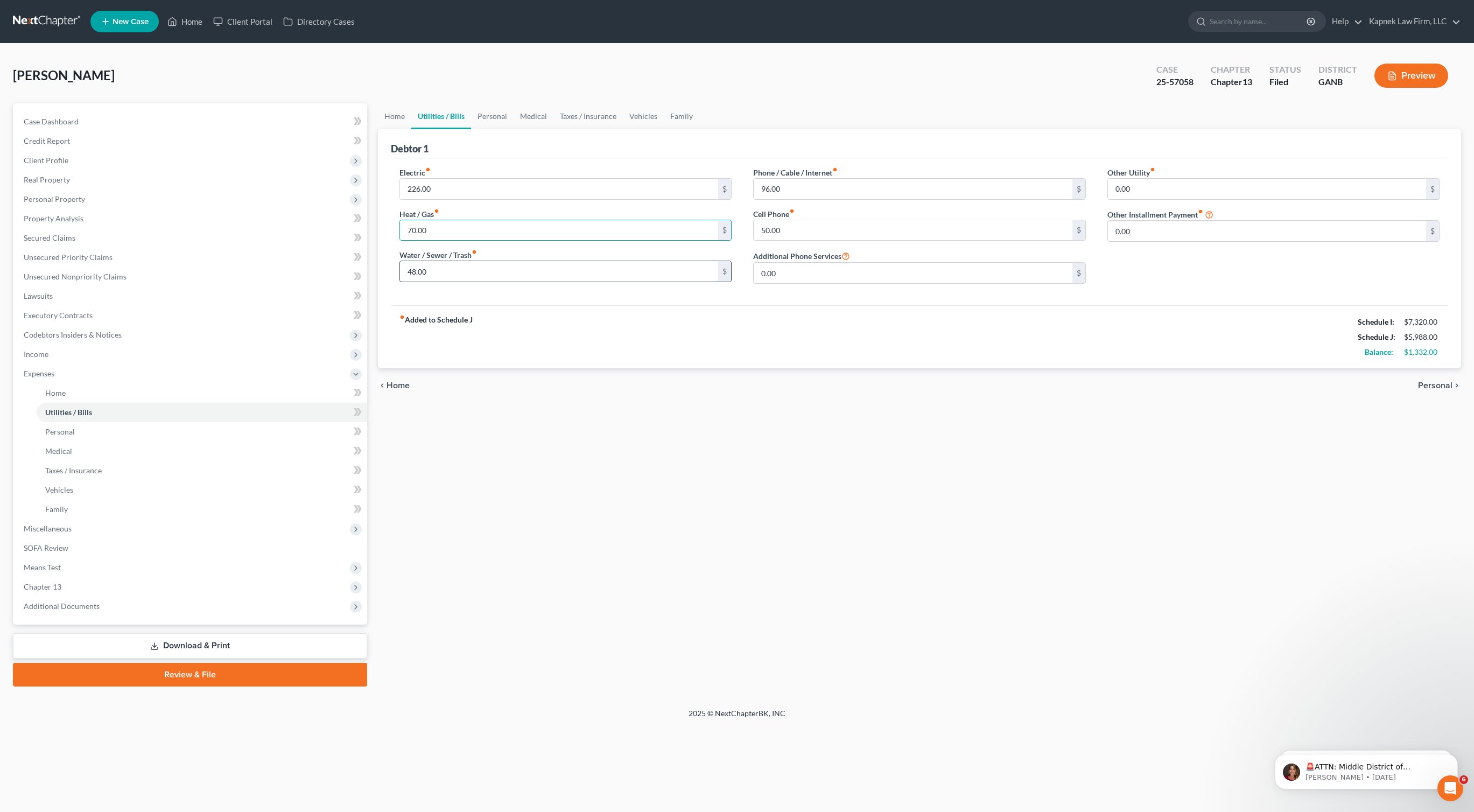
click at [411, 264] on input "48.00" at bounding box center [559, 271] width 319 height 20
type input "45.00"
click at [159, 650] on link "Download & Print" at bounding box center [190, 646] width 355 height 25
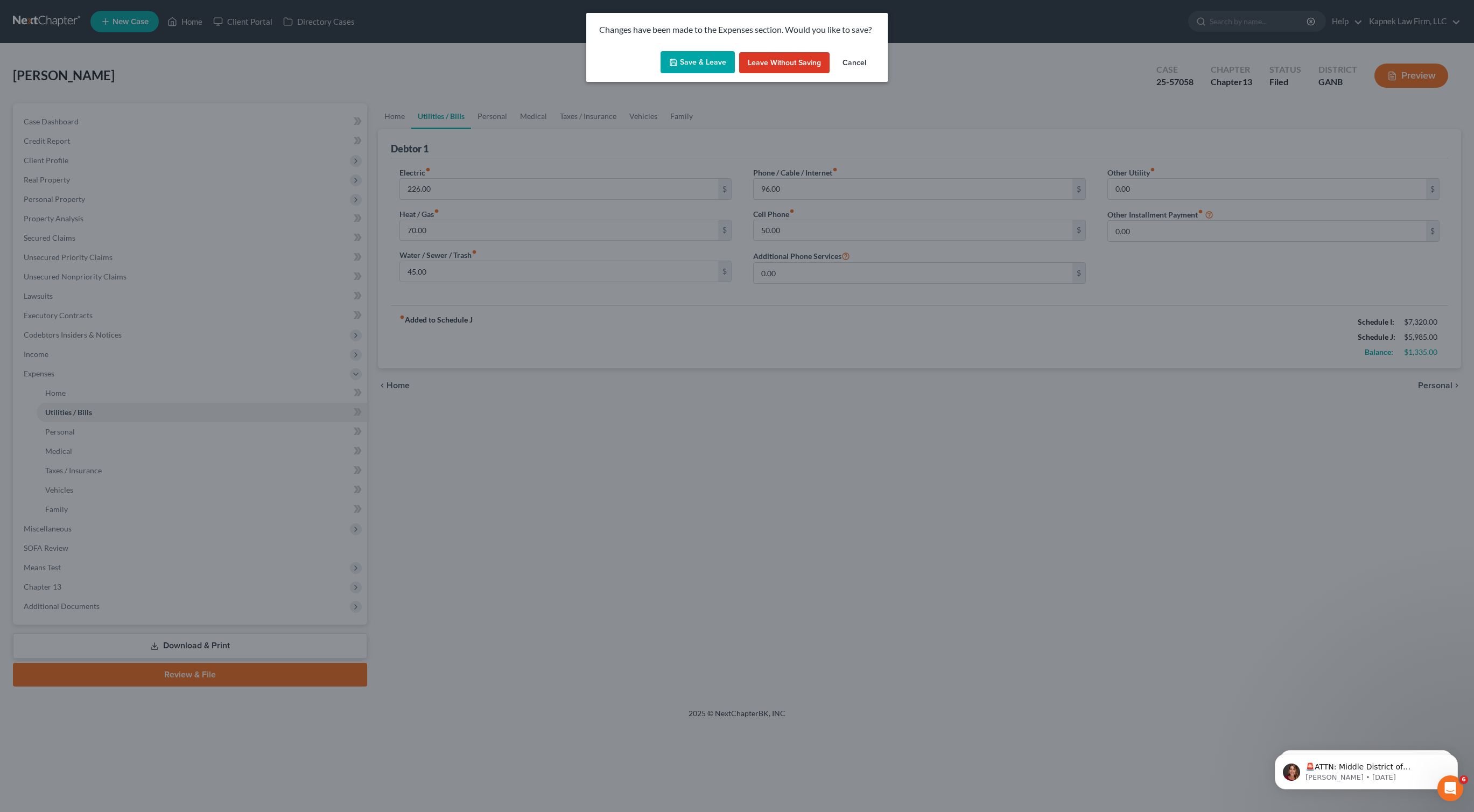
click at [696, 55] on button "Save & Leave" at bounding box center [697, 62] width 74 height 23
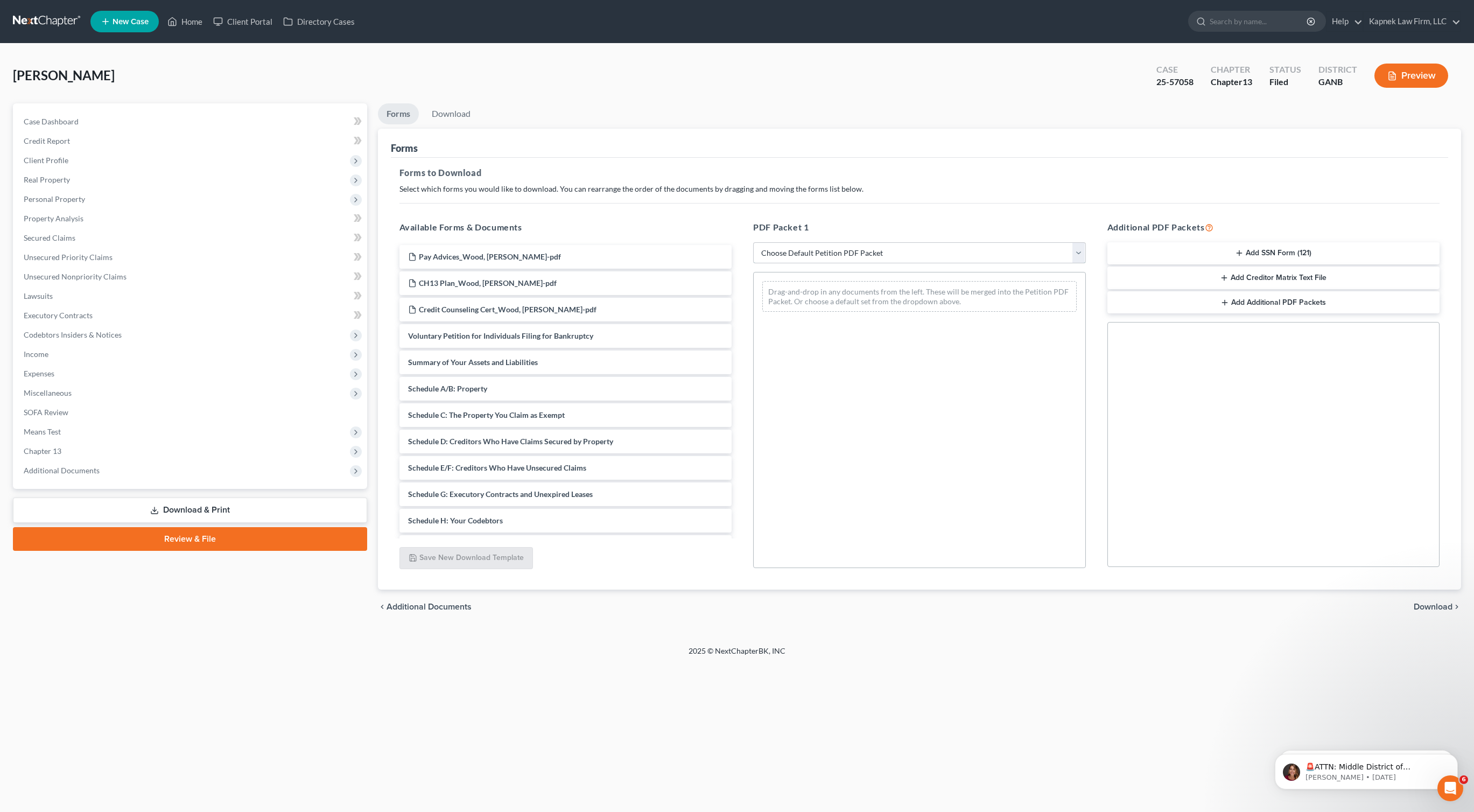
click at [790, 242] on select "Choose Default Petition PDF Packet Complete Bankruptcy Petition (all forms and …" at bounding box center [920, 252] width 333 height 21
select select "4"
click at [753, 242] on select "Choose Default Petition PDF Packet Complete Bankruptcy Petition (all forms and …" at bounding box center [920, 252] width 333 height 21
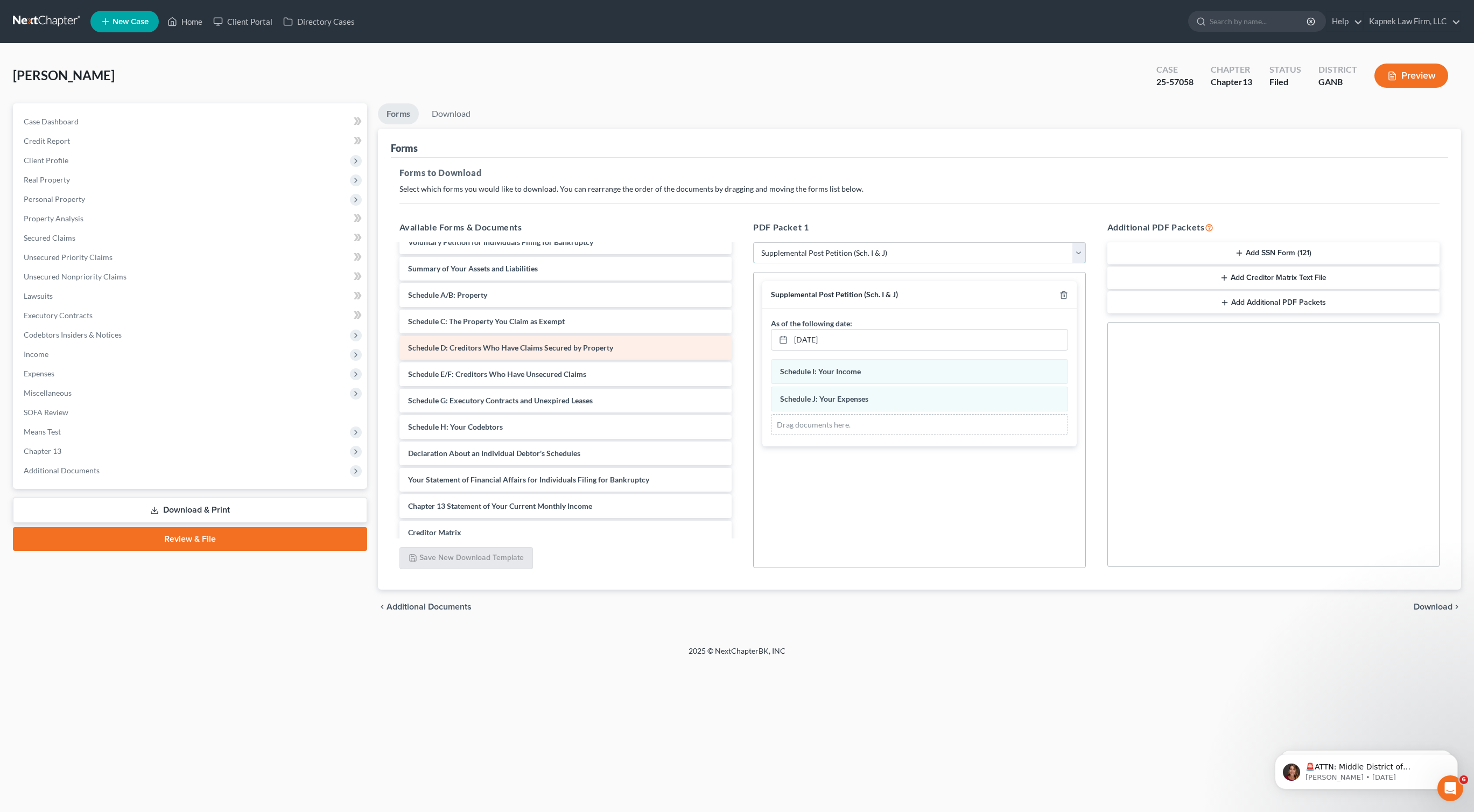
scroll to position [92, 0]
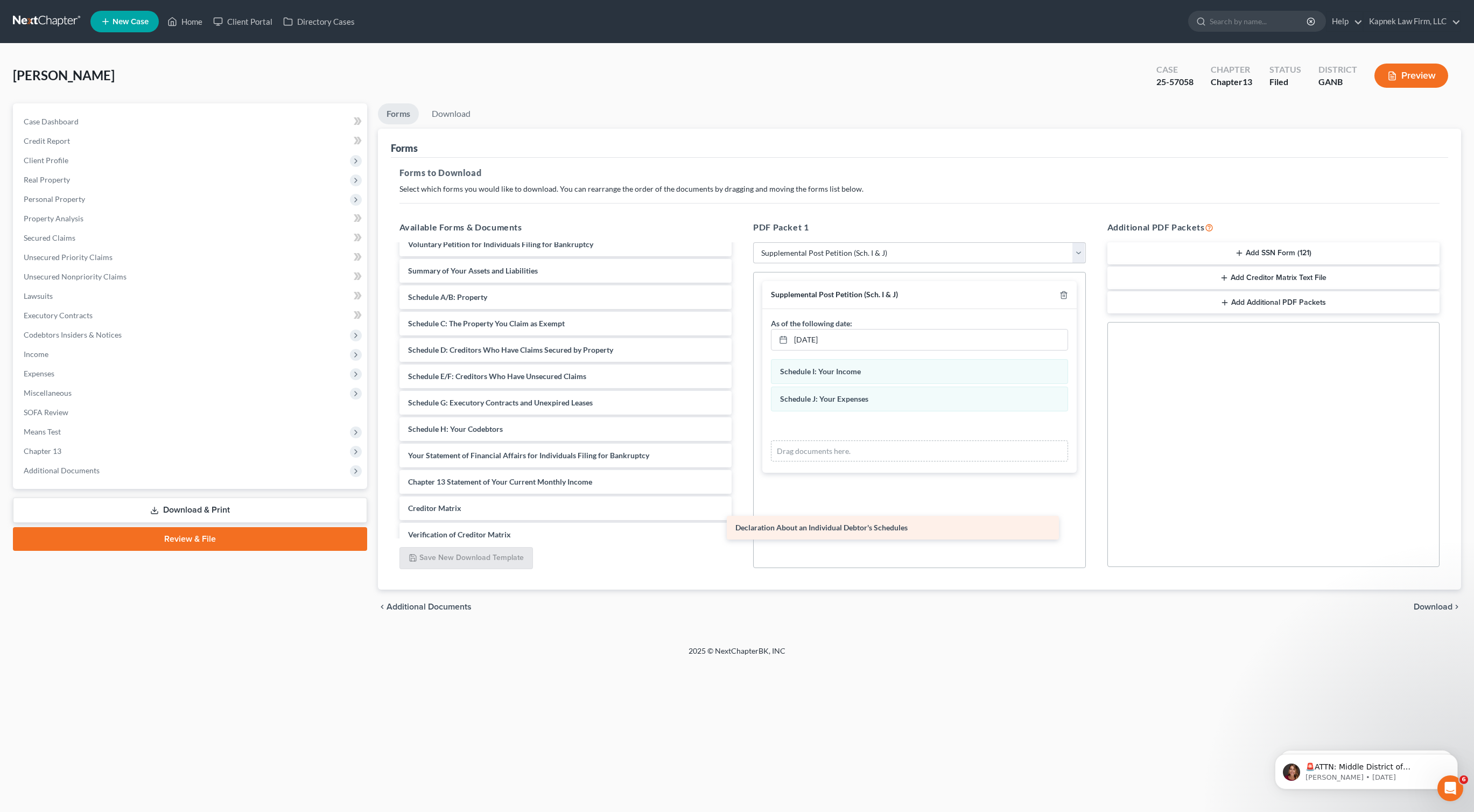
drag, startPoint x: 547, startPoint y: 459, endPoint x: 880, endPoint y: 498, distance: 335.3
click at [741, 501] on div "Declaration About an Individual Debtor's Schedules Pay Advices_Wood, Abner Paul…" at bounding box center [566, 377] width 350 height 446
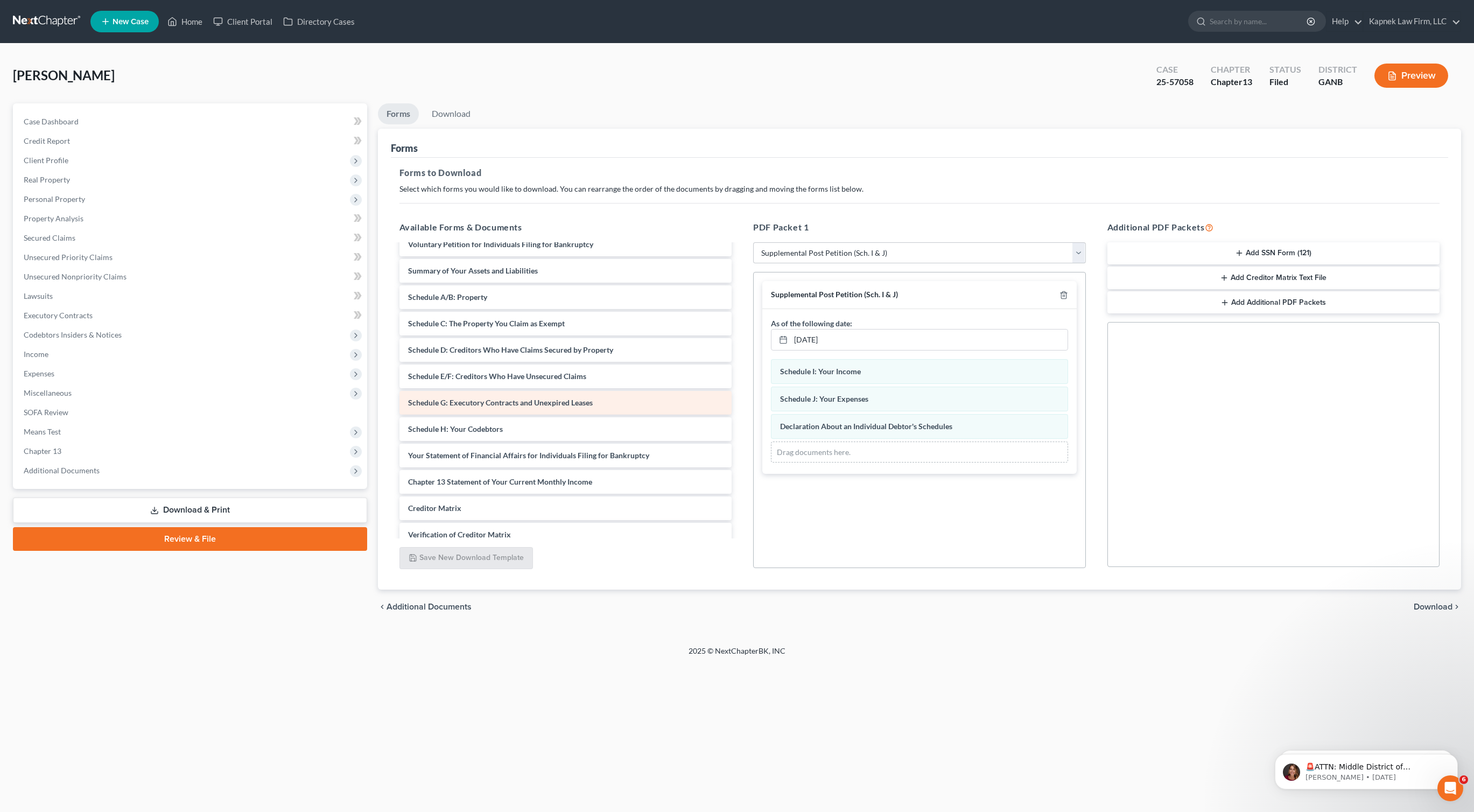
scroll to position [0, 0]
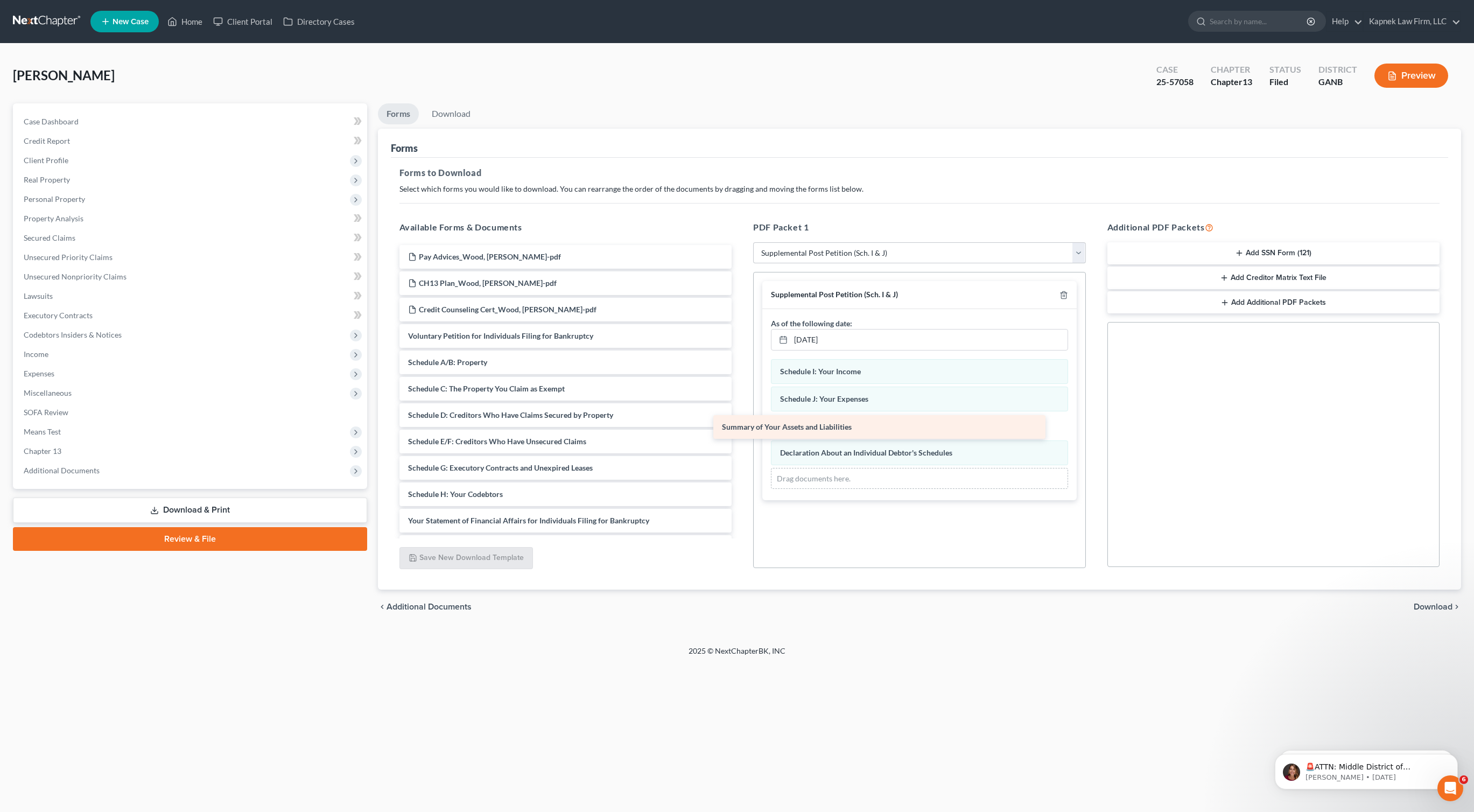
drag, startPoint x: 542, startPoint y: 357, endPoint x: 856, endPoint y: 426, distance: 321.5
click at [741, 424] on div "Summary of Your Assets and Liabilities Pay Advices_Wood, Abner Paul-pdf CH13 Pl…" at bounding box center [566, 455] width 350 height 420
click at [806, 340] on link "10/6/2025" at bounding box center [920, 339] width 296 height 20
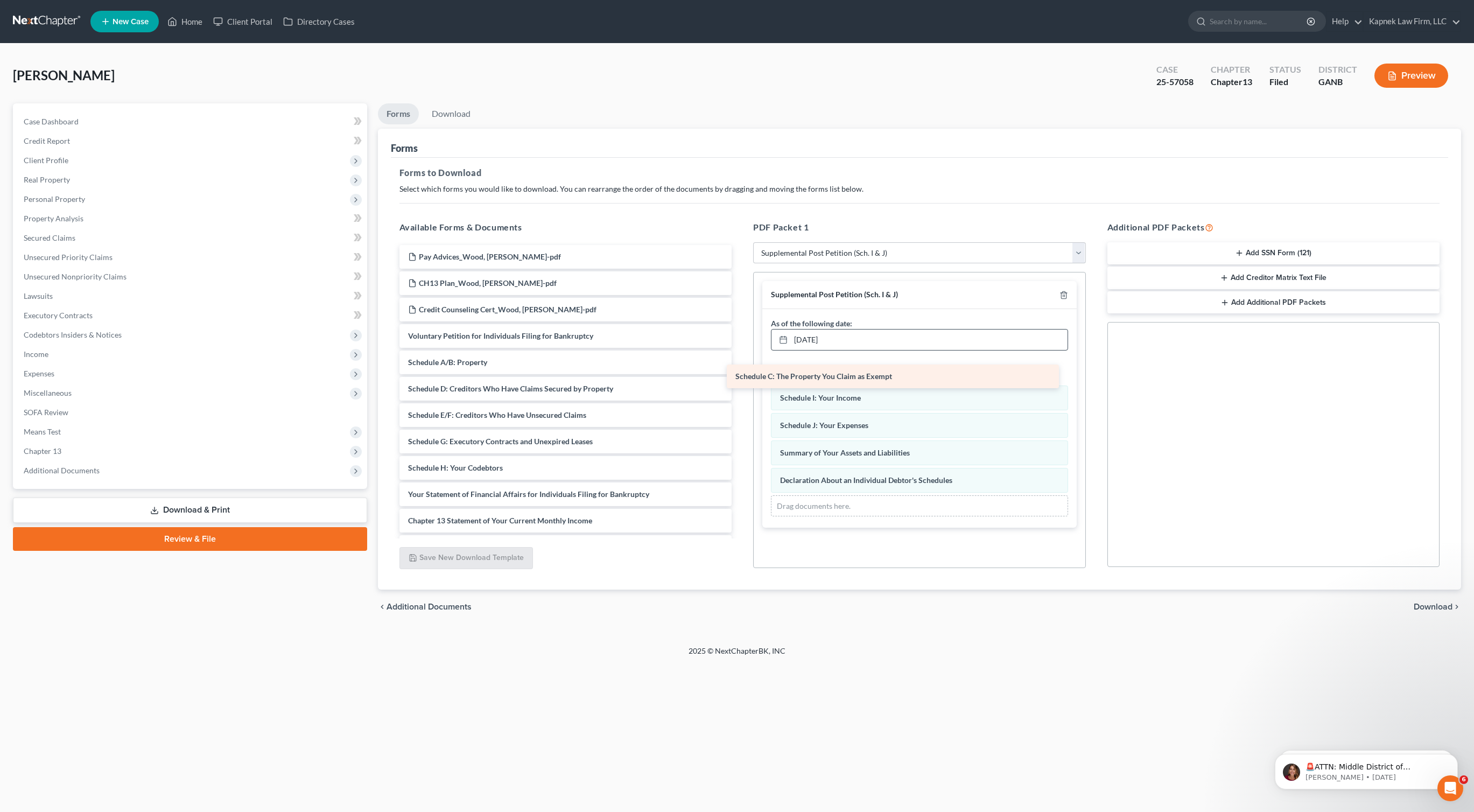
drag, startPoint x: 549, startPoint y: 381, endPoint x: 877, endPoint y: 364, distance: 328.4
click at [741, 368] on div "Schedule C: The Property You Claim as Exempt Pay Advices_Wood, Abner Paul-pdf C…" at bounding box center [566, 442] width 350 height 393
click at [1425, 603] on span "Download" at bounding box center [1433, 607] width 39 height 9
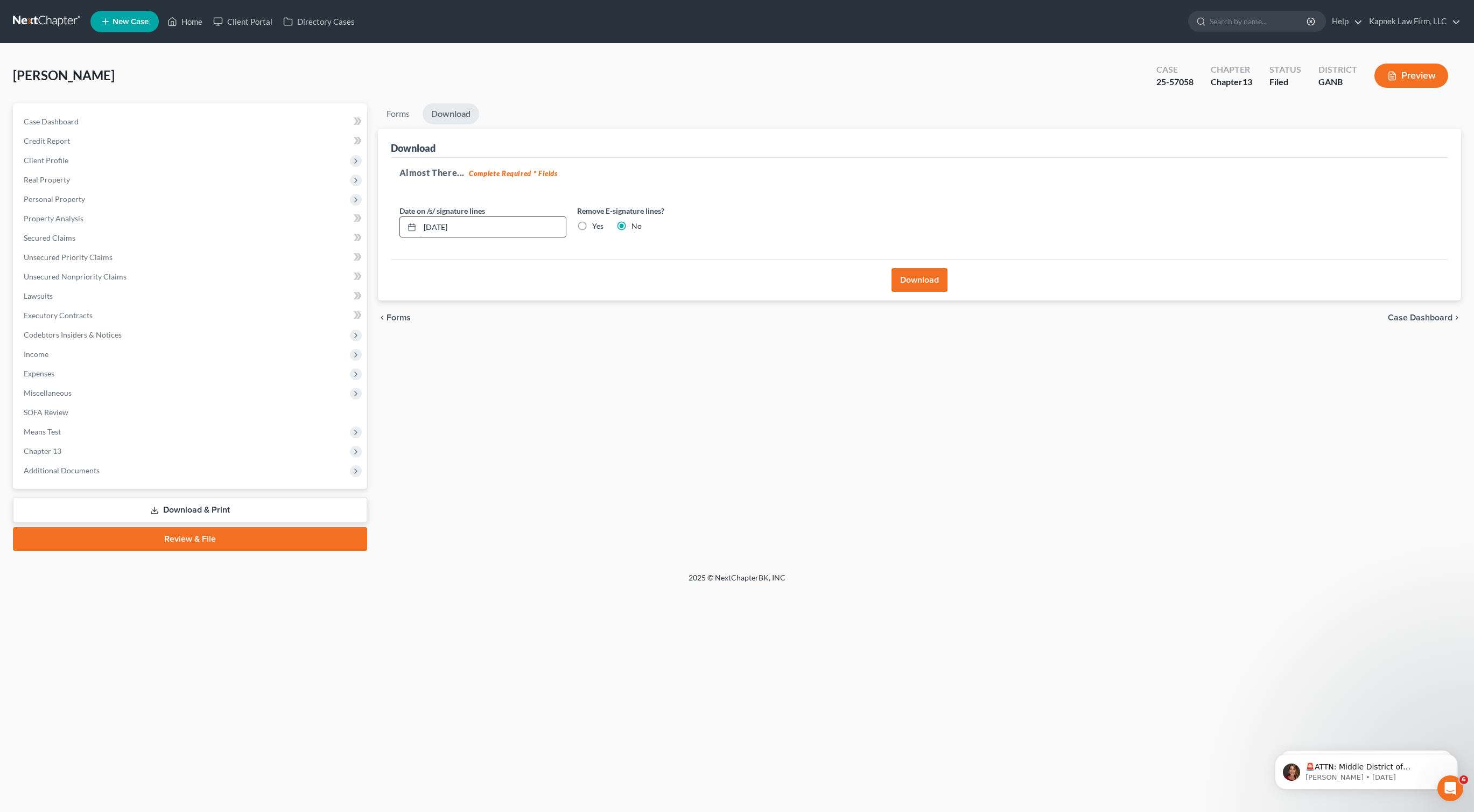
click at [445, 229] on input "10/06/2025" at bounding box center [493, 227] width 146 height 20
type input "10/05/2025"
click at [906, 280] on button "Download" at bounding box center [919, 279] width 56 height 24
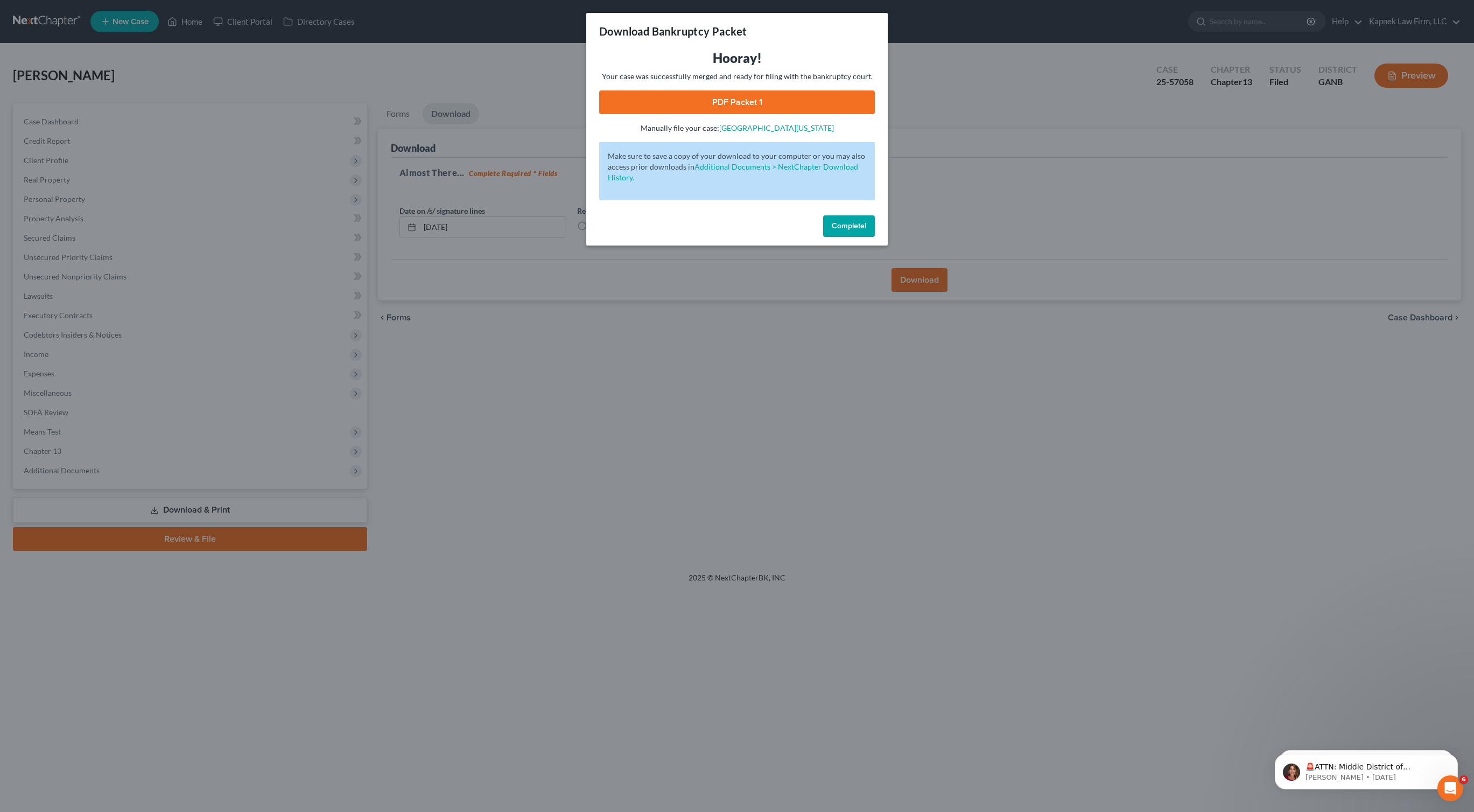
click at [825, 96] on link "PDF Packet 1" at bounding box center [737, 102] width 276 height 24
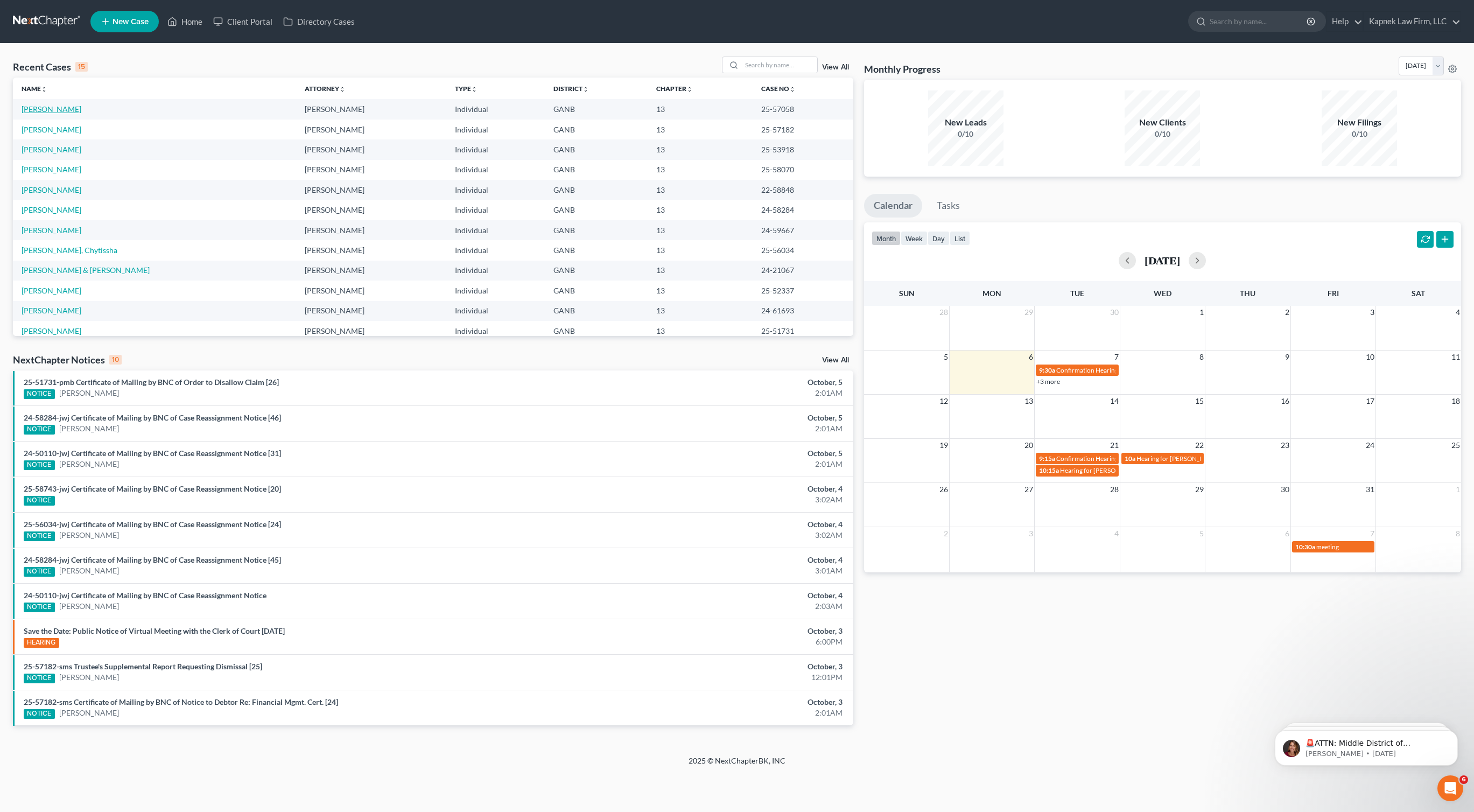
click at [56, 109] on link "[PERSON_NAME]" at bounding box center [51, 109] width 60 height 9
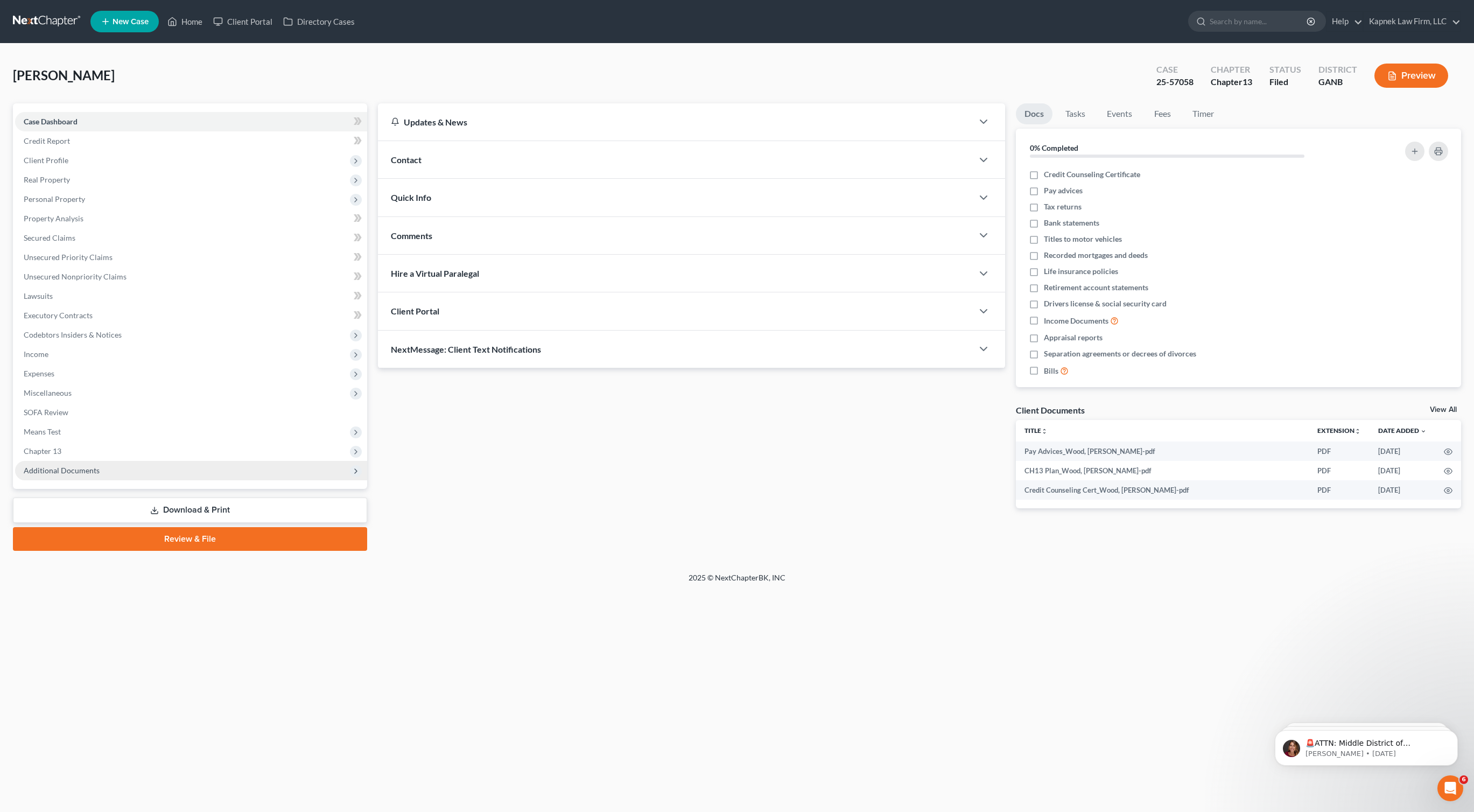
click at [131, 474] on span "Additional Documents" at bounding box center [191, 470] width 352 height 20
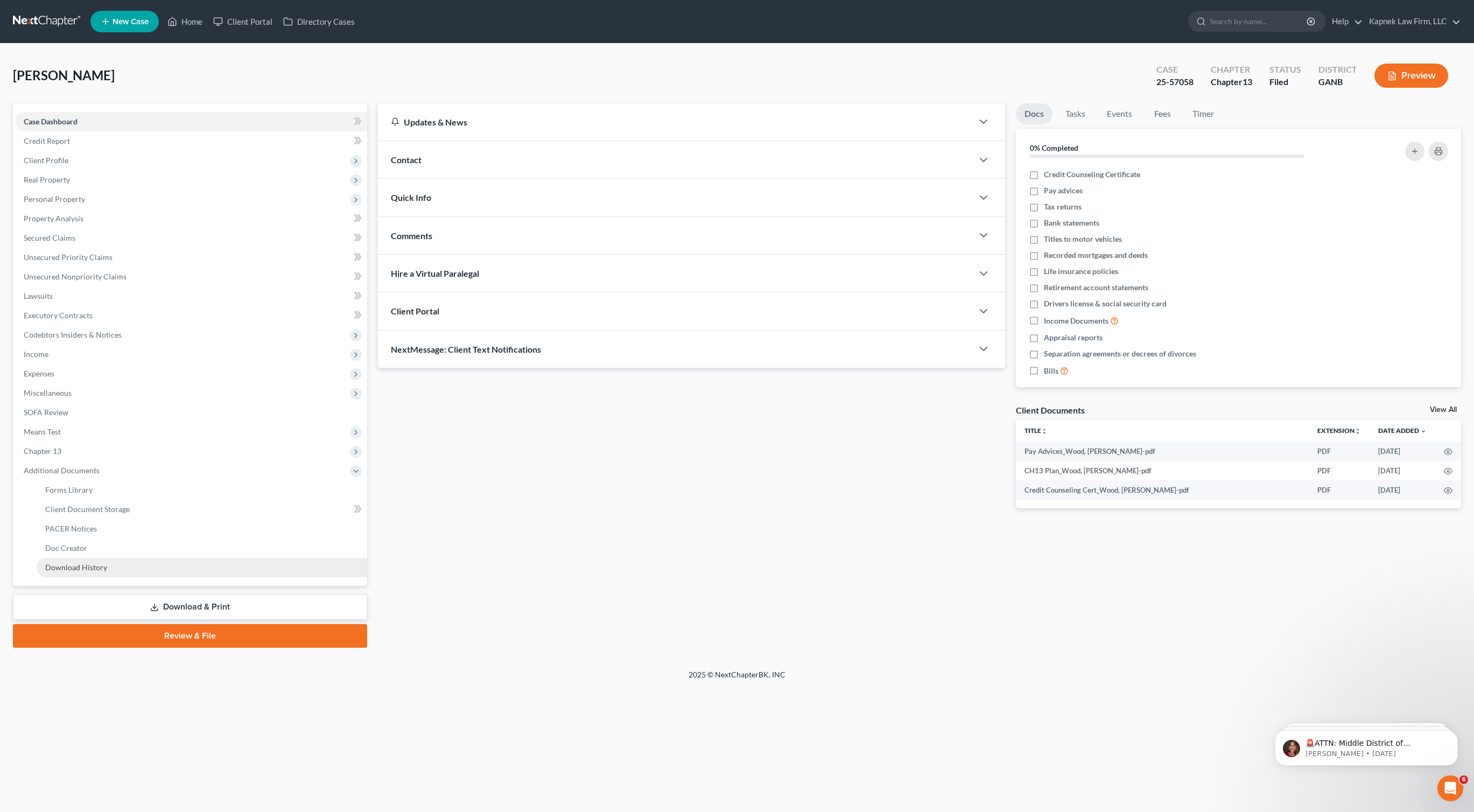
click at [120, 571] on link "Download History" at bounding box center [202, 568] width 331 height 20
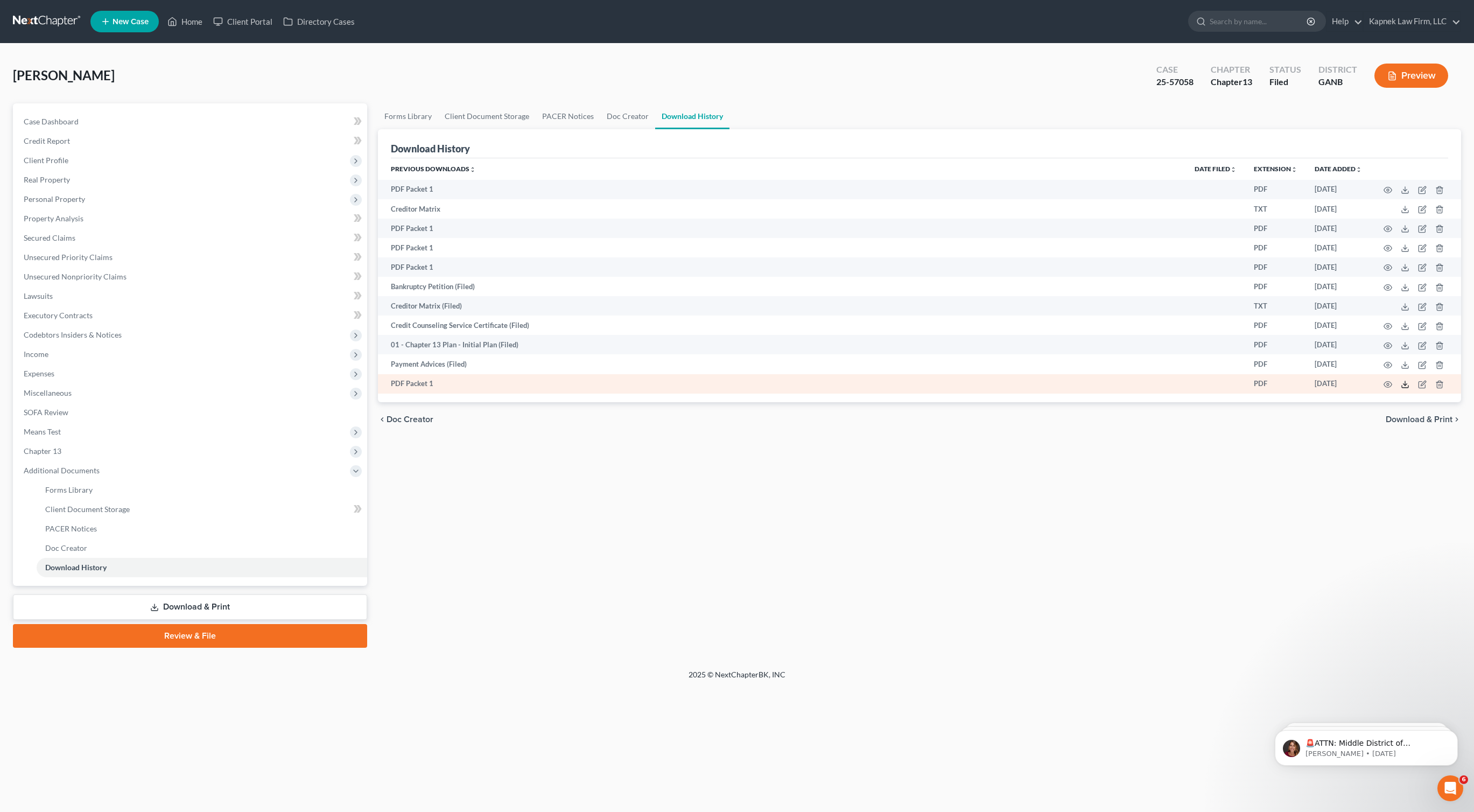
click at [1406, 384] on polyline at bounding box center [1406, 385] width 4 height 2
